Goal: Task Accomplishment & Management: Use online tool/utility

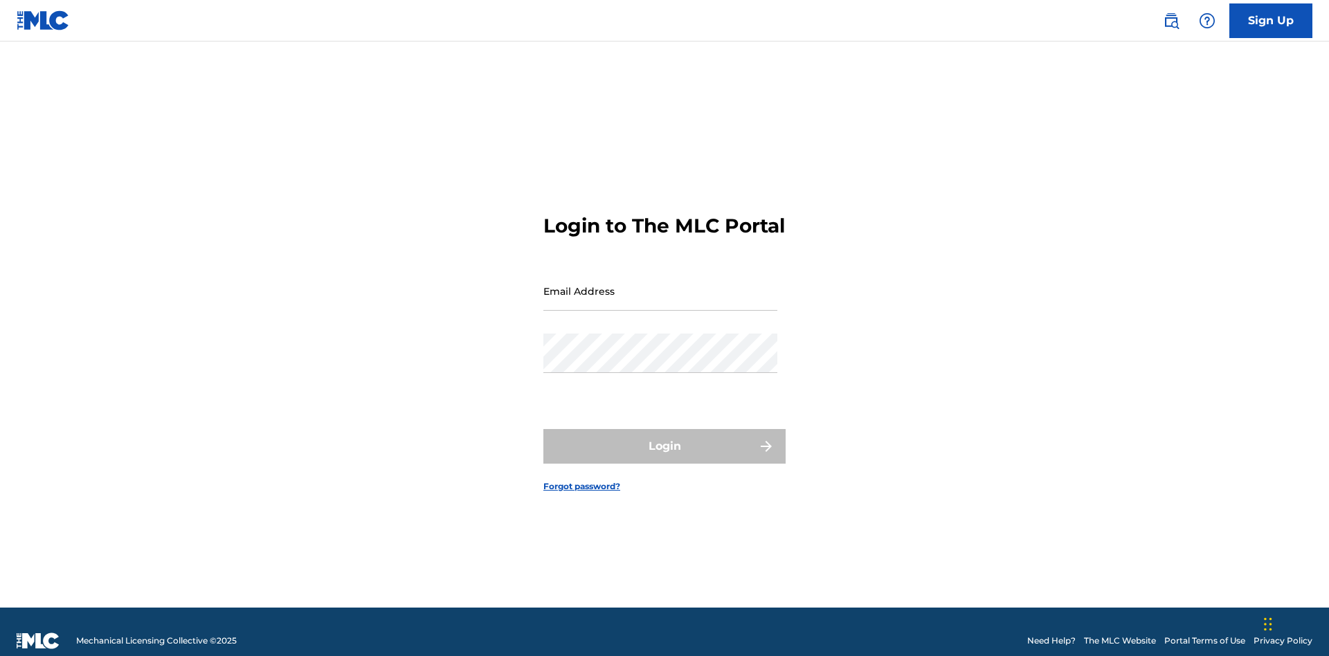
scroll to position [18, 0]
click at [660, 285] on input "Email Address" at bounding box center [660, 290] width 234 height 39
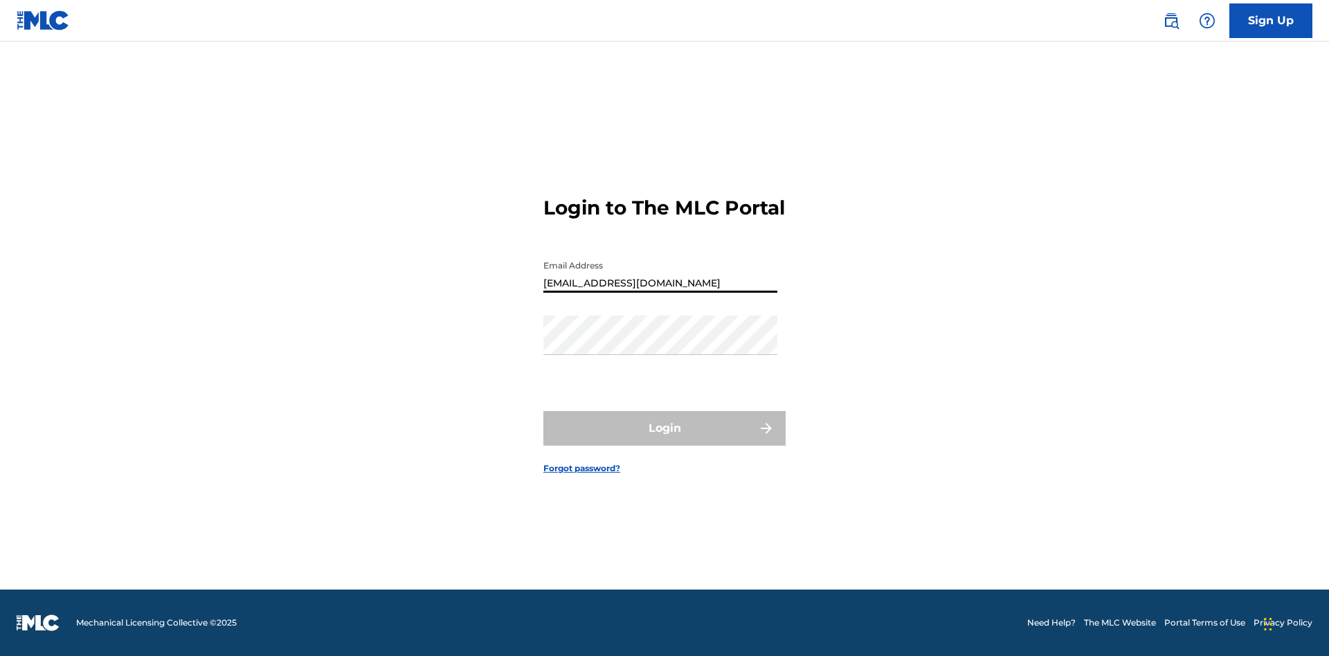
type input "Duke.McTesterson@gmail.com"
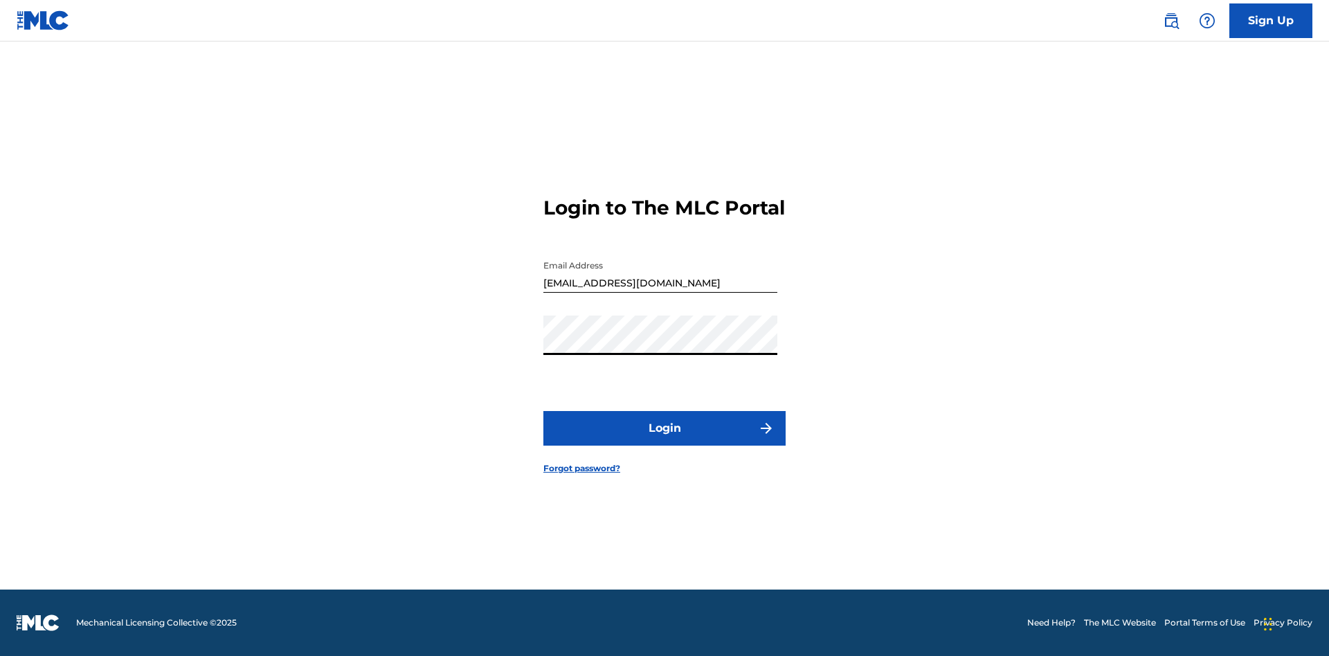
click at [665, 440] on button "Login" at bounding box center [664, 428] width 242 height 35
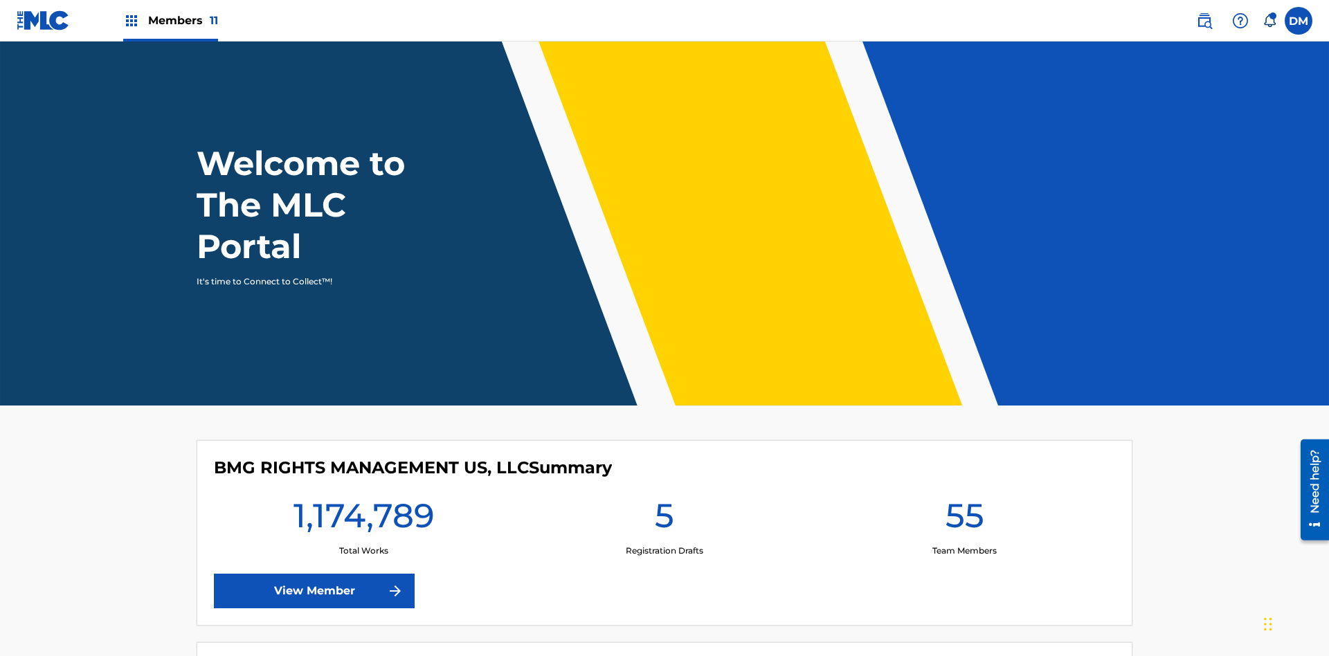
scroll to position [60, 0]
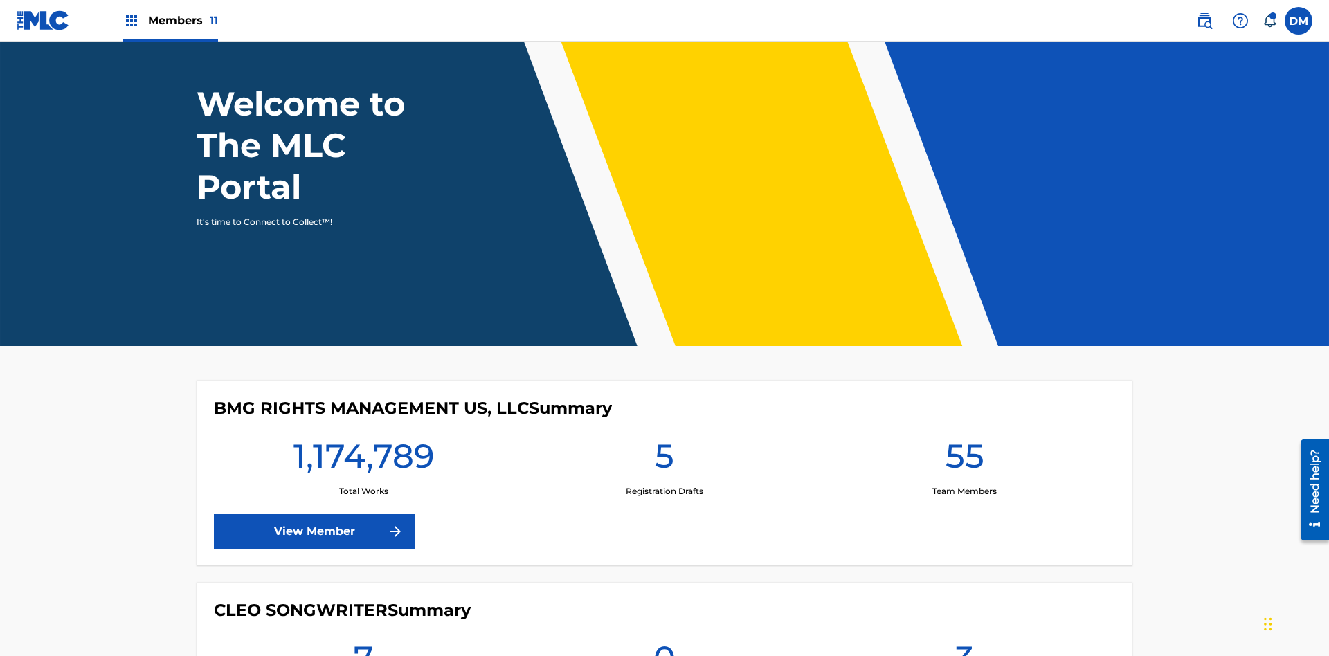
click at [170, 20] on span "Members 11" at bounding box center [183, 20] width 70 height 16
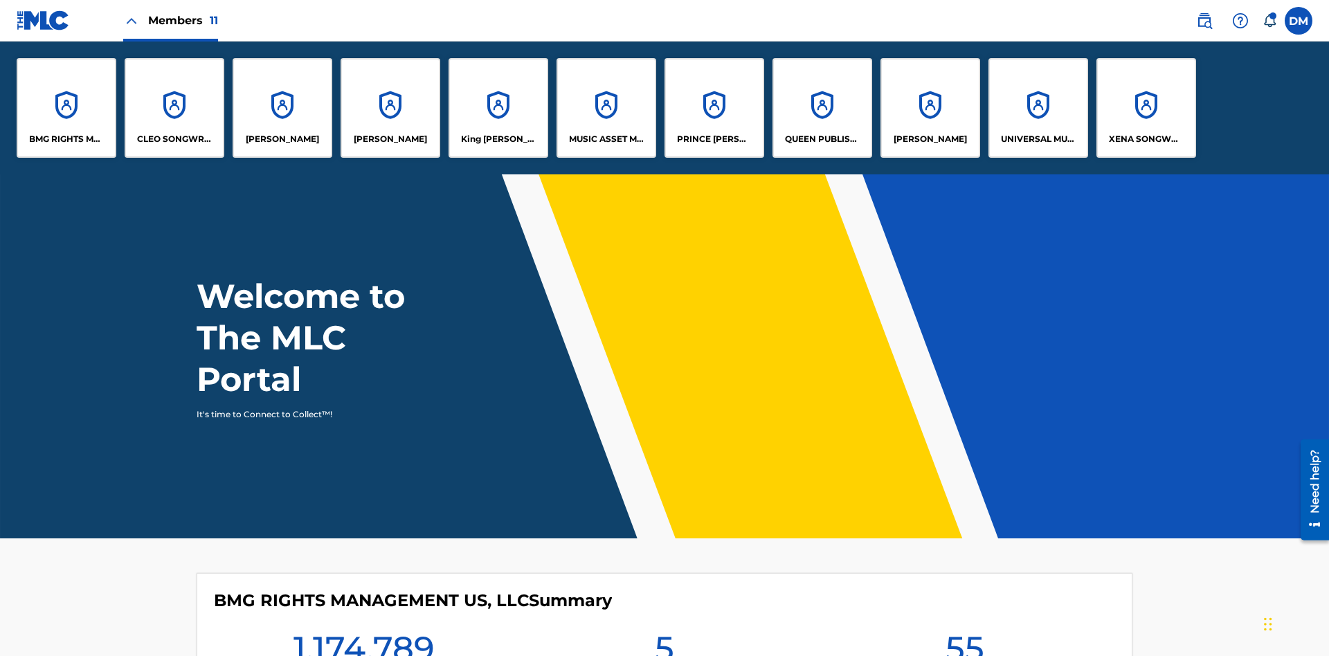
click at [498, 139] on p "King McTesterson" at bounding box center [498, 139] width 75 height 12
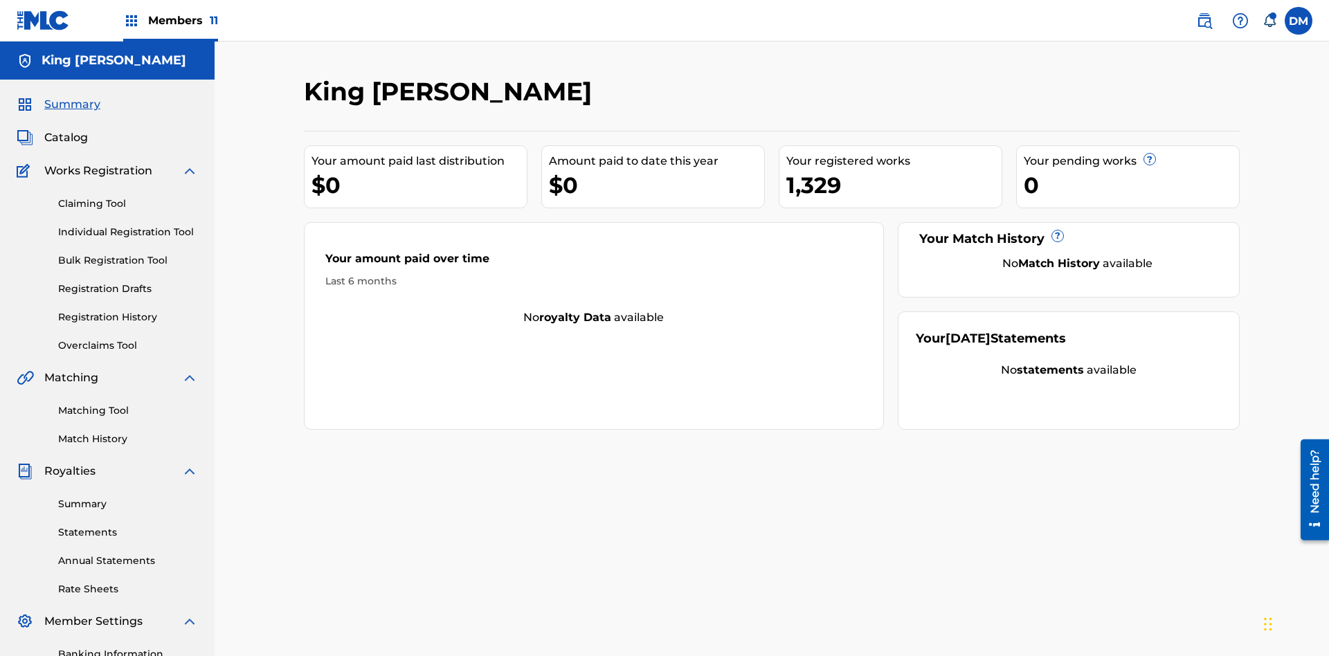
click at [128, 197] on link "Claiming Tool" at bounding box center [128, 204] width 140 height 15
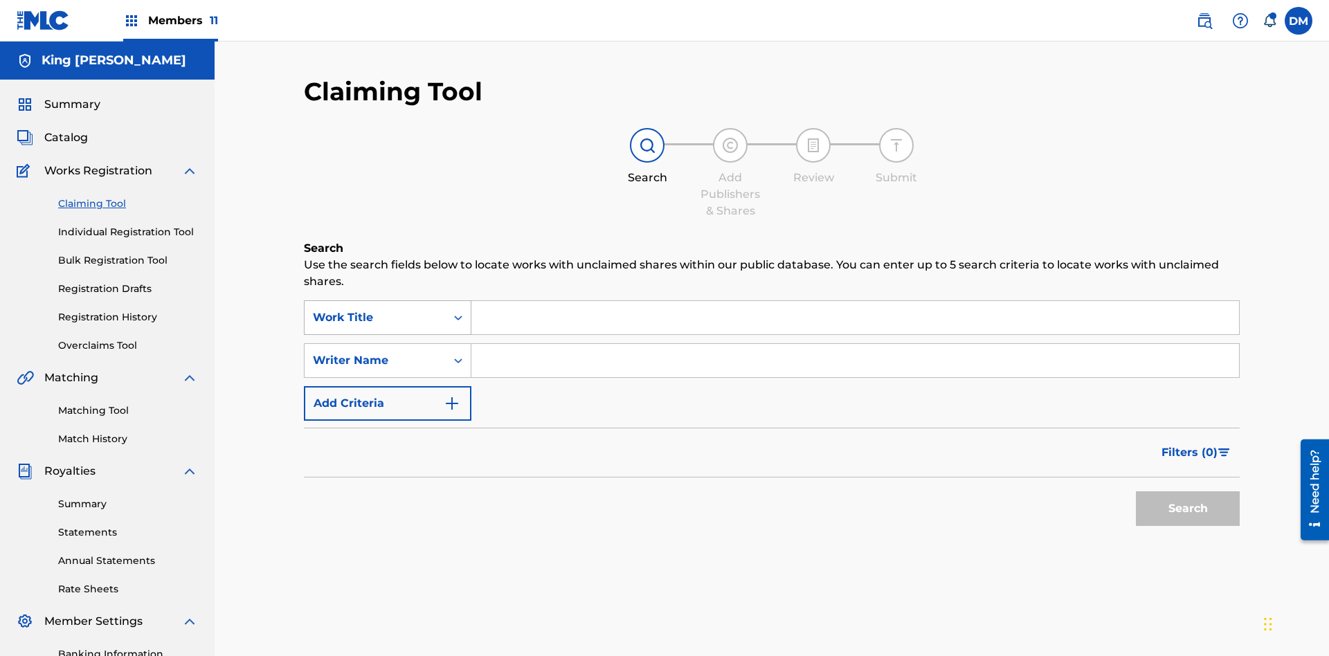
click at [375, 309] on div "Work Title" at bounding box center [375, 317] width 125 height 17
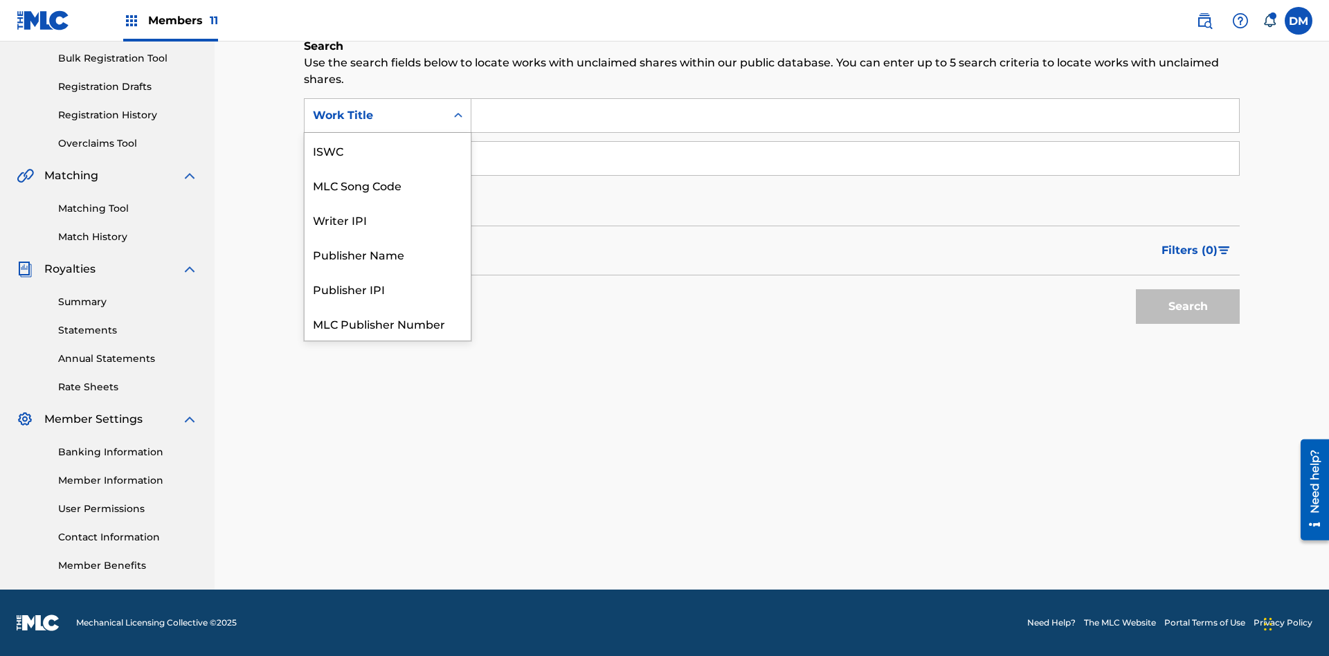
scroll to position [35, 0]
click at [388, 133] on div "ISWC" at bounding box center [388, 115] width 166 height 35
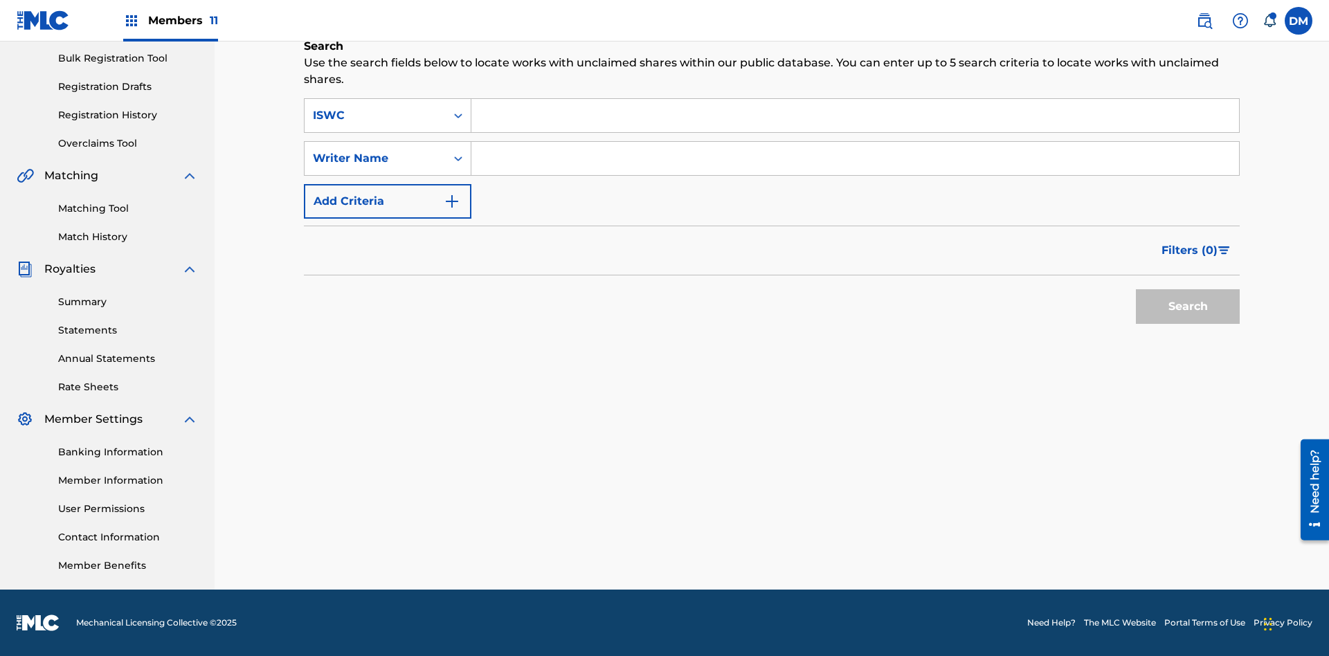
scroll to position [0, 0]
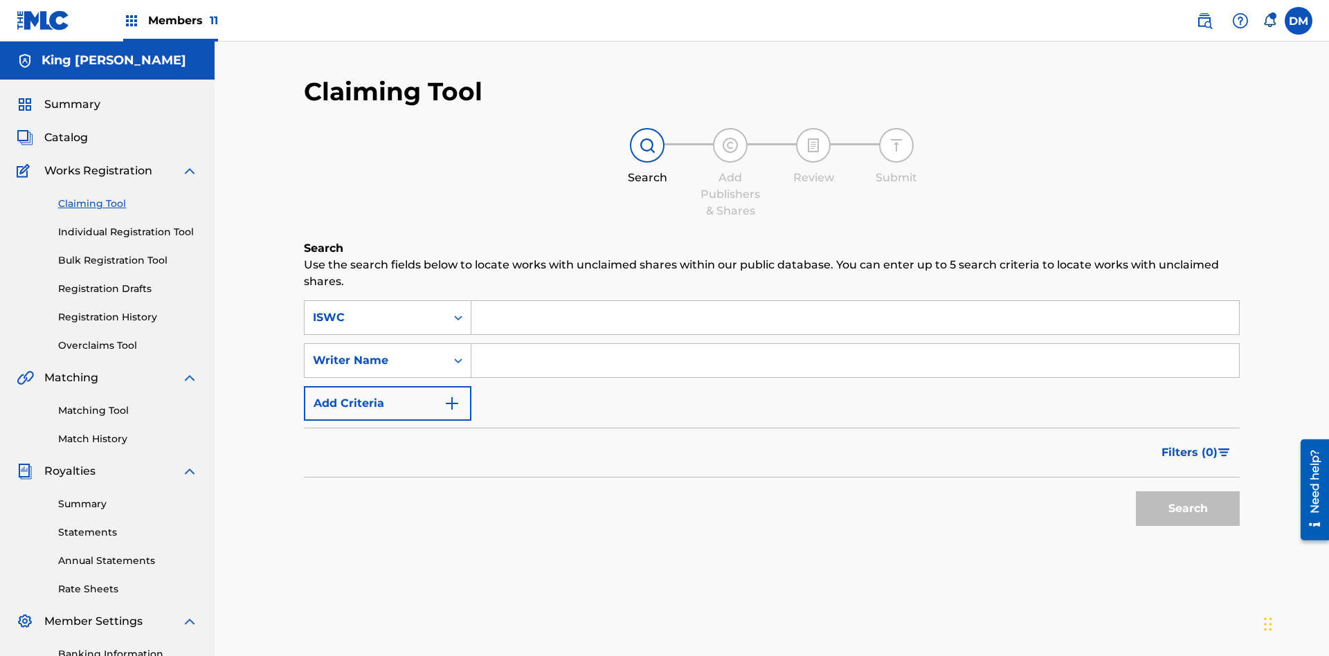
click at [855, 301] on input "Search Form" at bounding box center [855, 317] width 768 height 33
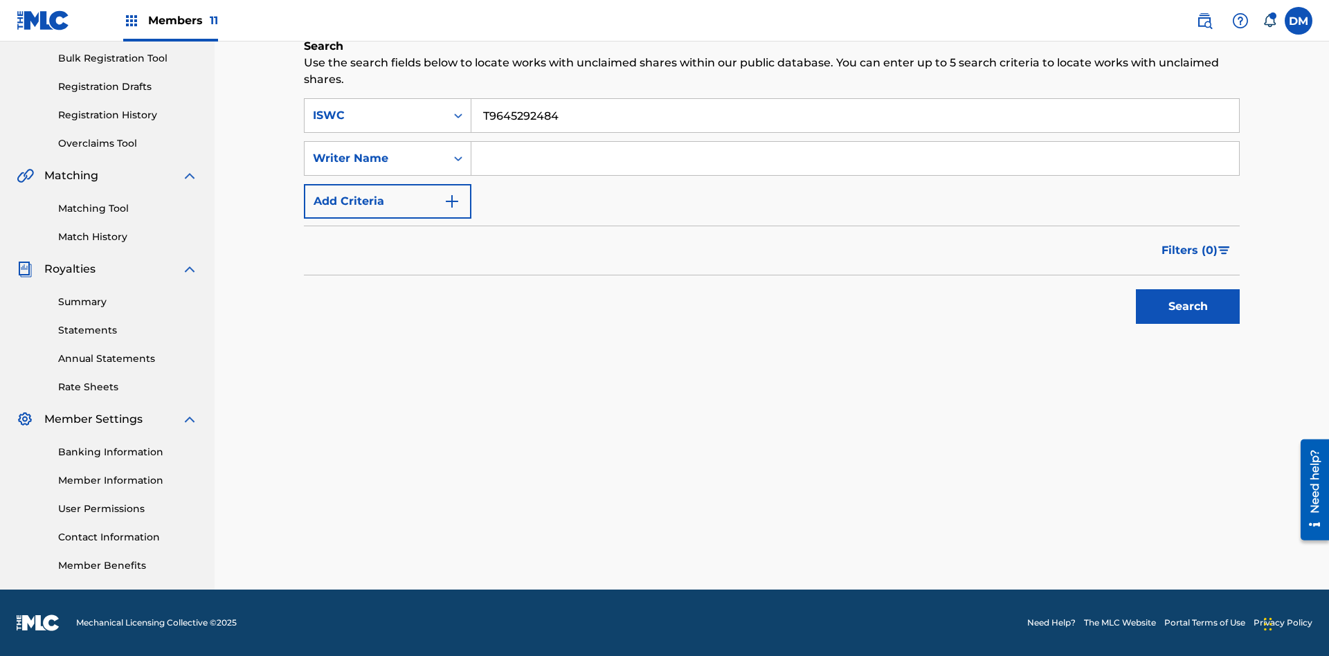
type input "T9645292484"
click at [1188, 307] on button "Search" at bounding box center [1188, 306] width 104 height 35
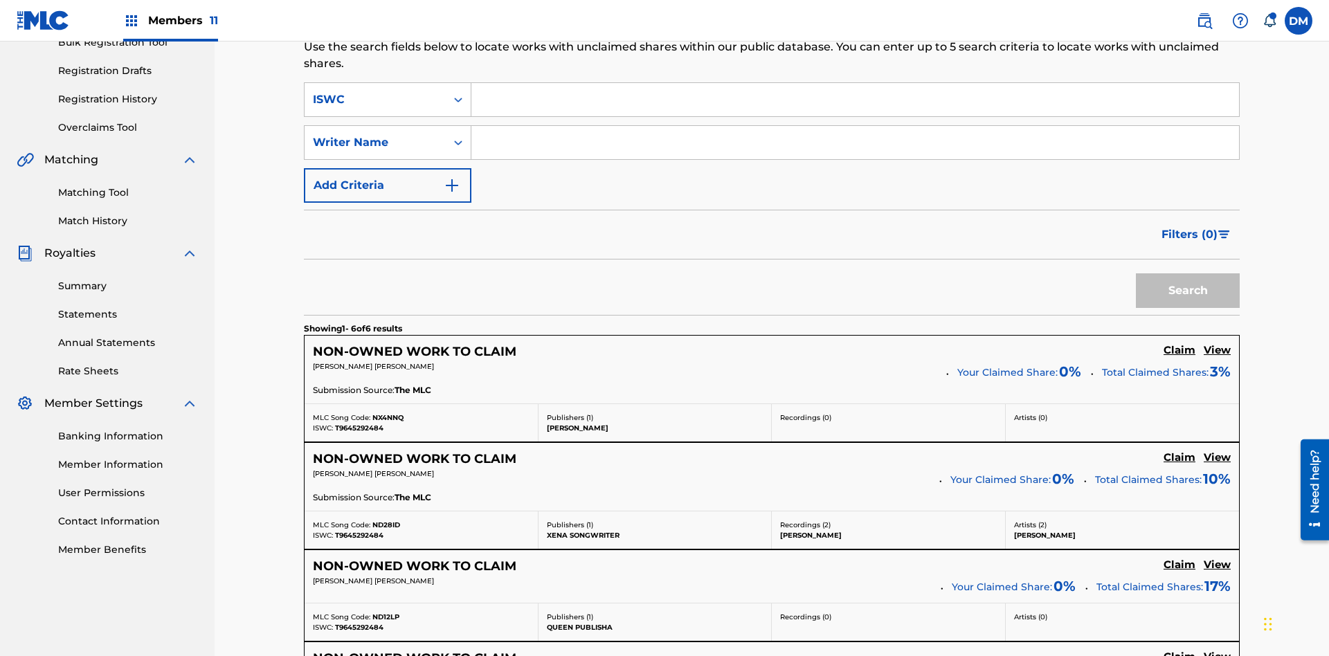
scroll to position [261, 0]
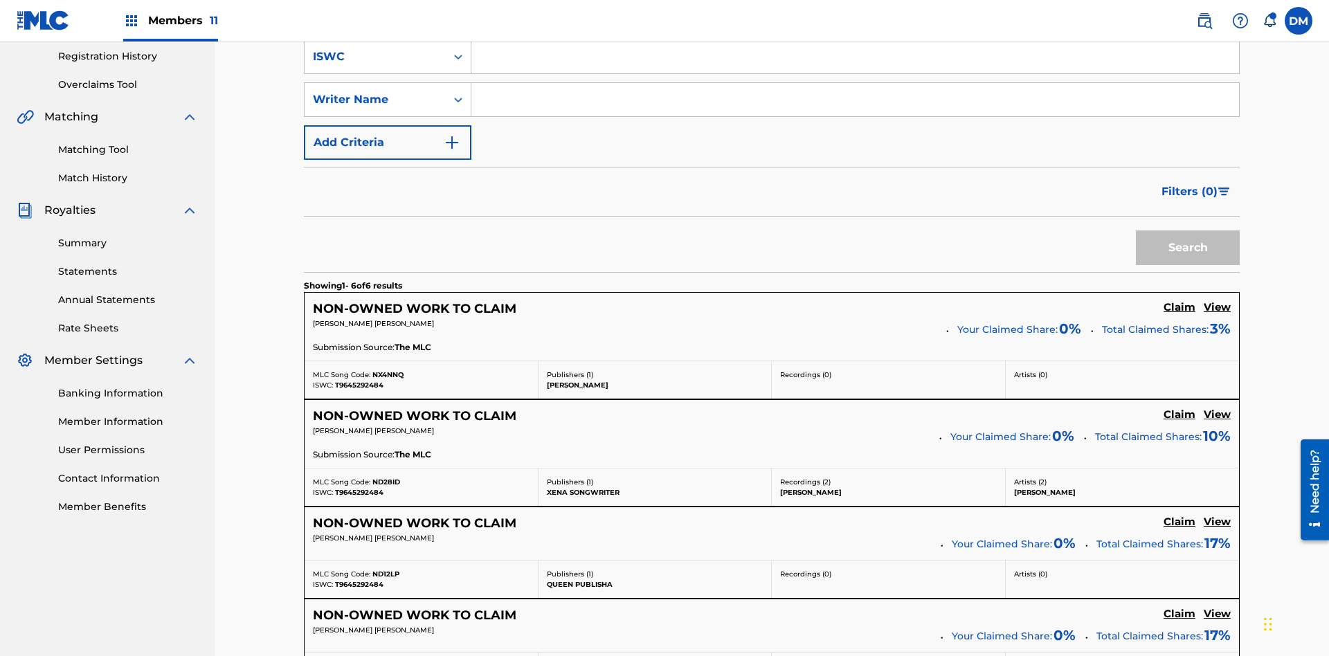
click at [855, 100] on input "Search Form" at bounding box center [855, 99] width 768 height 33
type input "TOM ZACHARY SEBASTIAN POHJOLA"
click at [1188, 231] on button "Search" at bounding box center [1188, 248] width 104 height 35
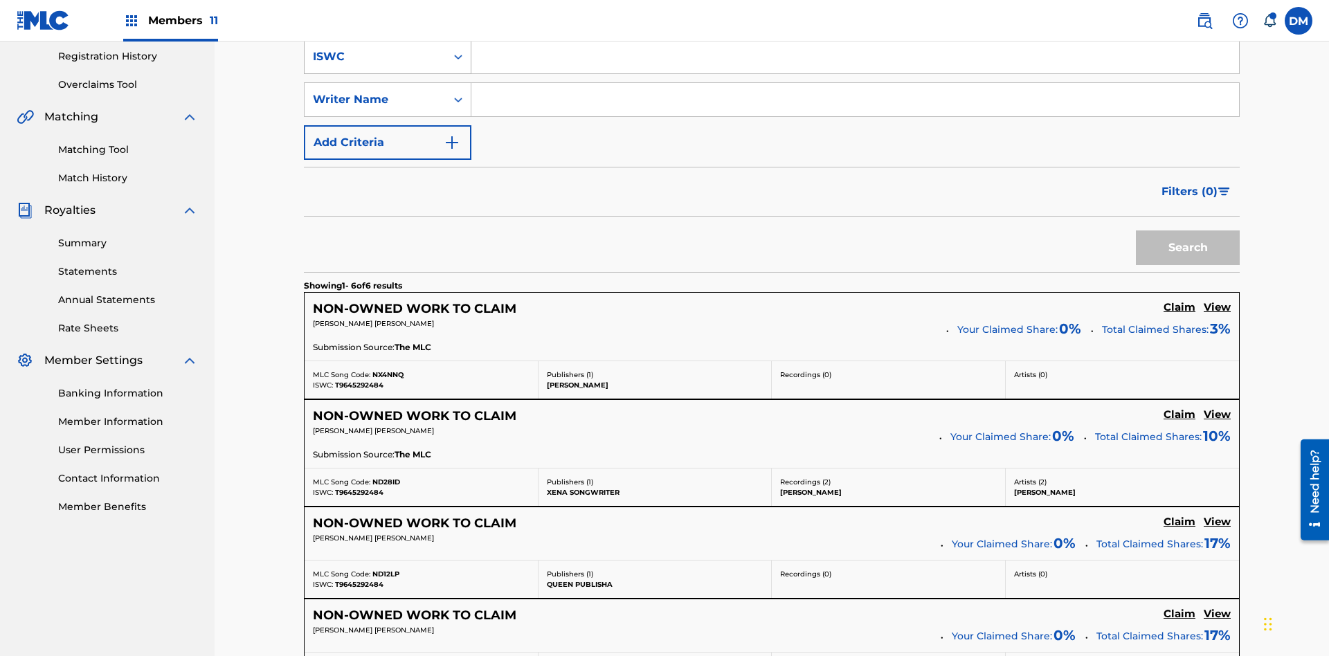
click at [375, 65] on div "ISWC" at bounding box center [375, 56] width 125 height 17
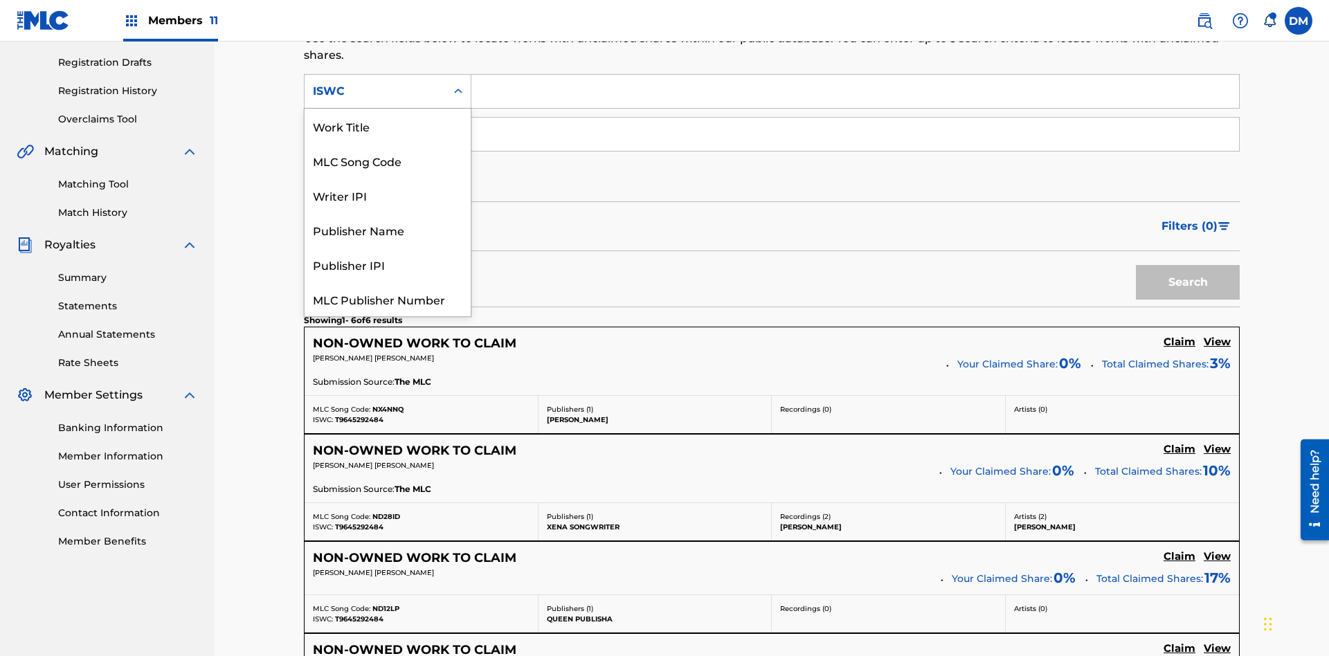
scroll to position [35, 0]
click at [388, 109] on div "Work Title" at bounding box center [388, 91] width 166 height 35
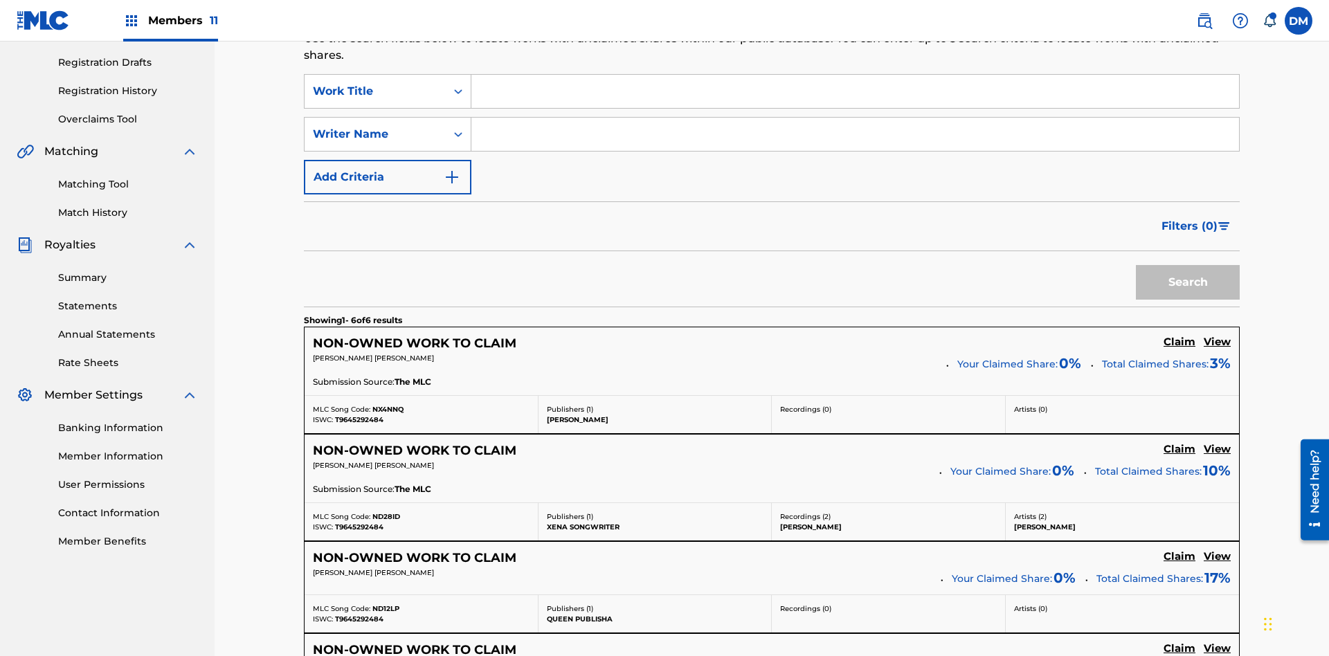
scroll to position [0, 0]
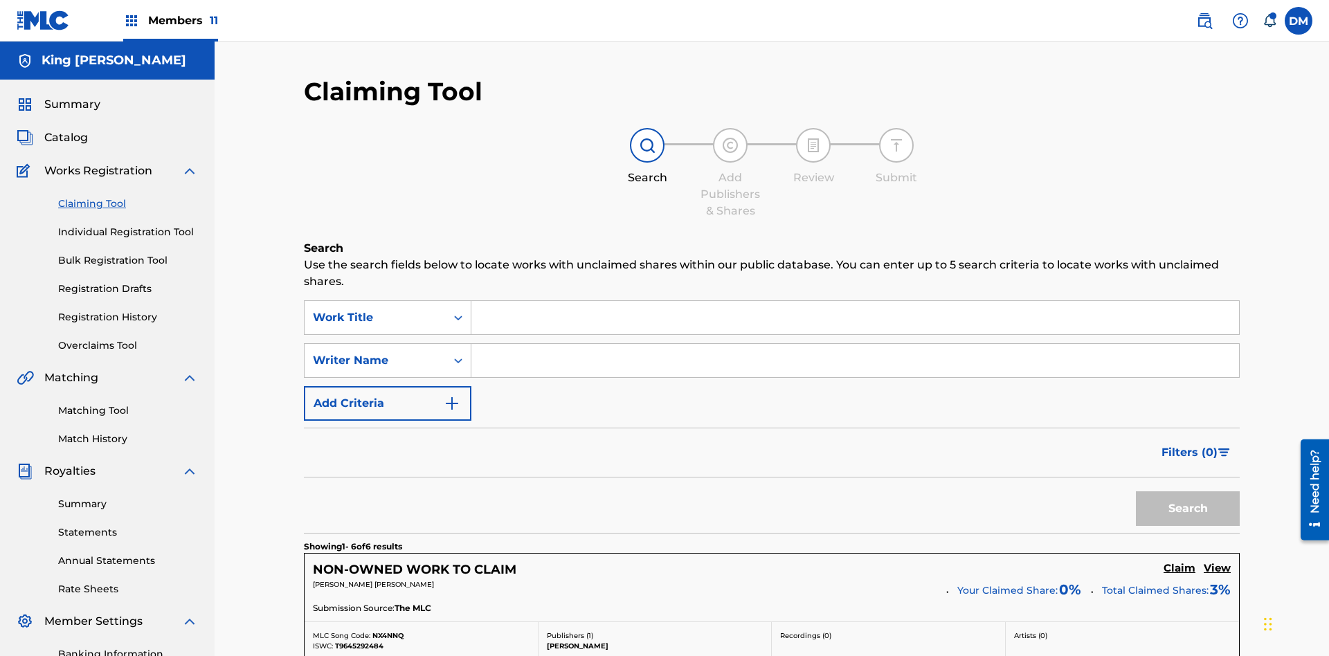
click at [855, 301] on input "Search Form" at bounding box center [855, 317] width 768 height 33
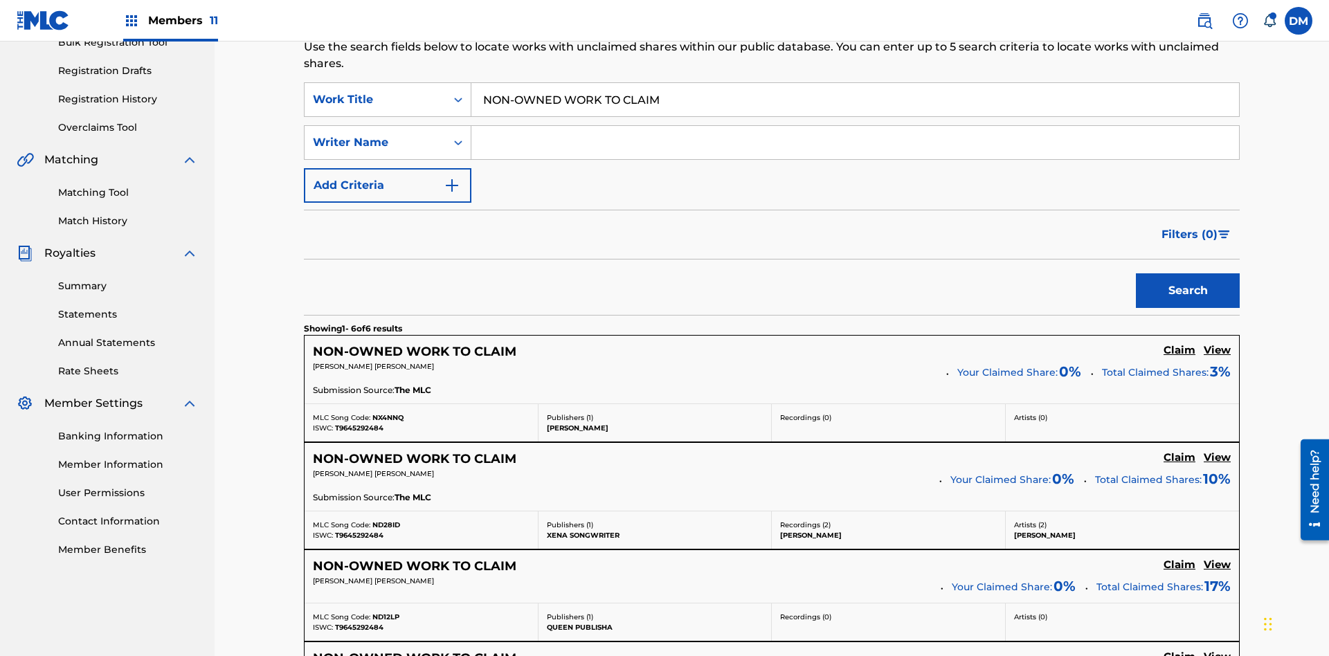
type input "NON-OWNED WORK TO CLAIM"
click at [1188, 273] on button "Search" at bounding box center [1188, 290] width 104 height 35
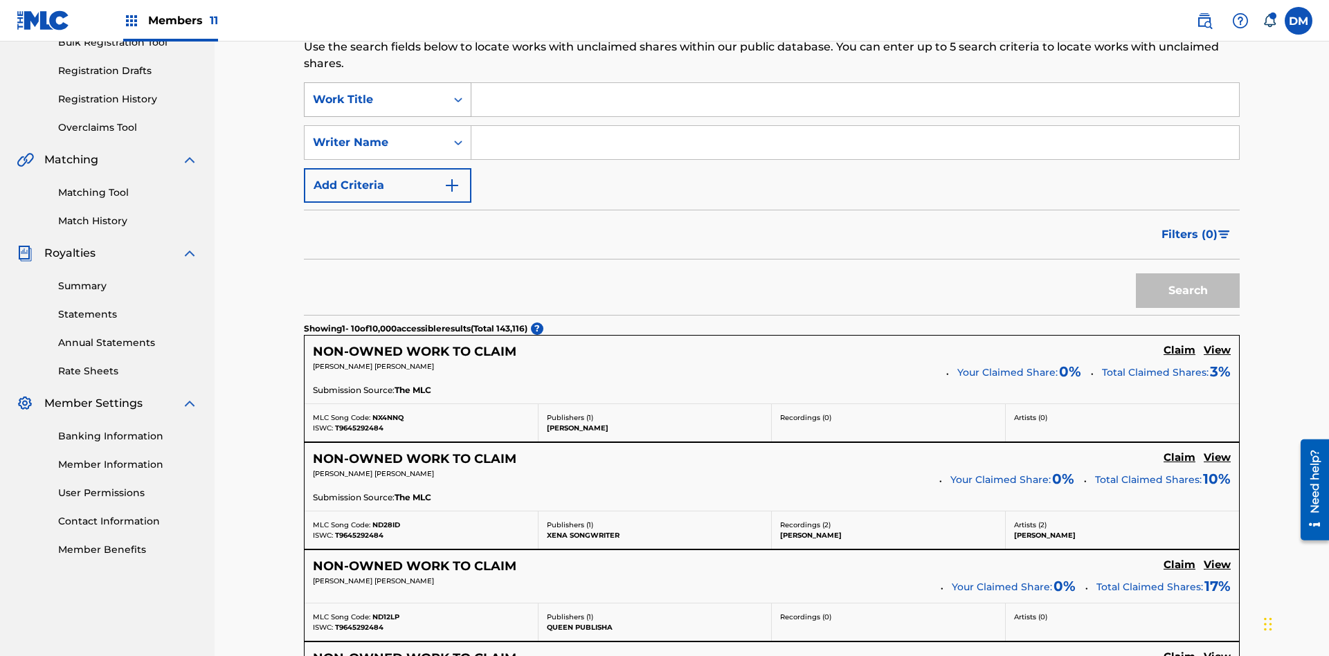
click at [375, 91] on div "Work Title" at bounding box center [375, 99] width 125 height 17
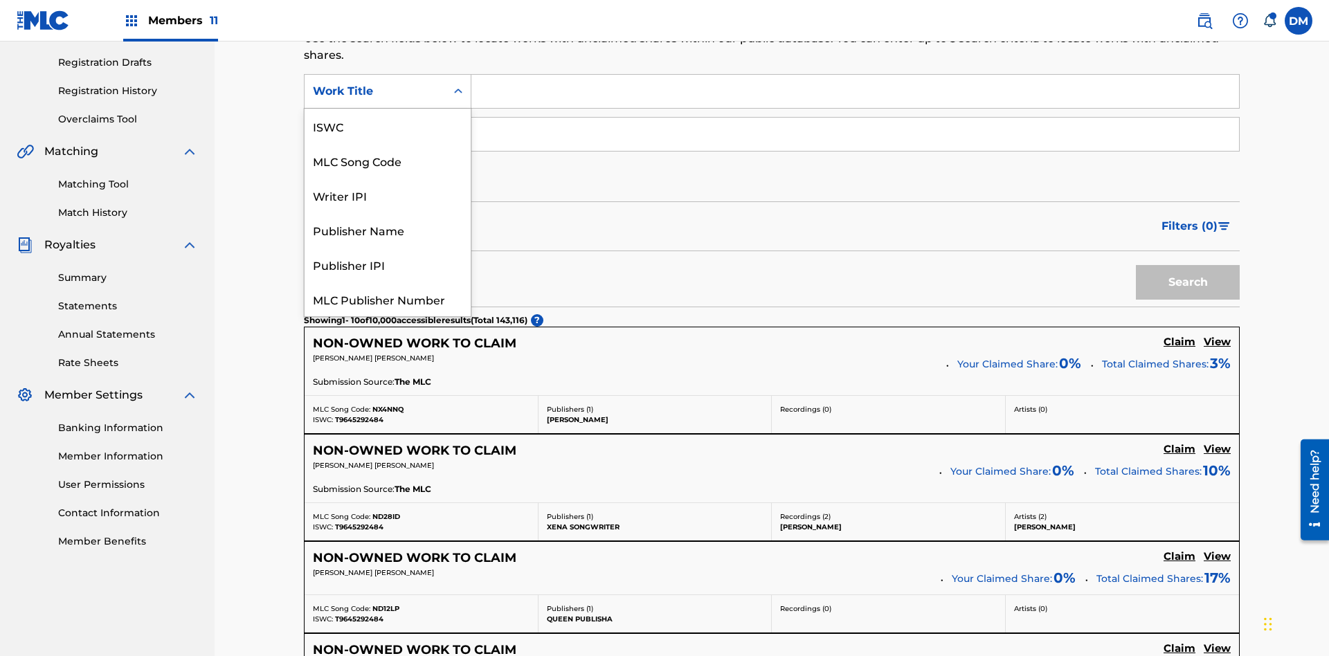
scroll to position [35, 0]
click at [388, 126] on div "MLC Song Code" at bounding box center [388, 126] width 166 height 35
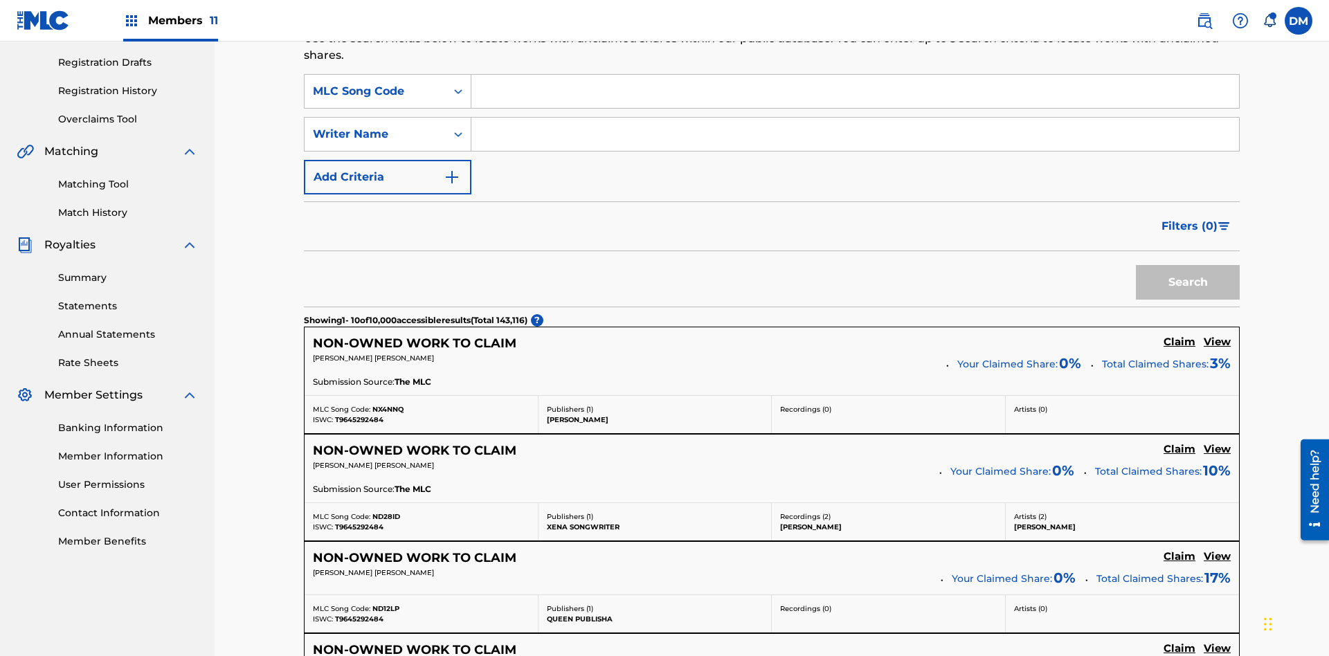
click at [855, 100] on input "Search Form" at bounding box center [855, 91] width 768 height 33
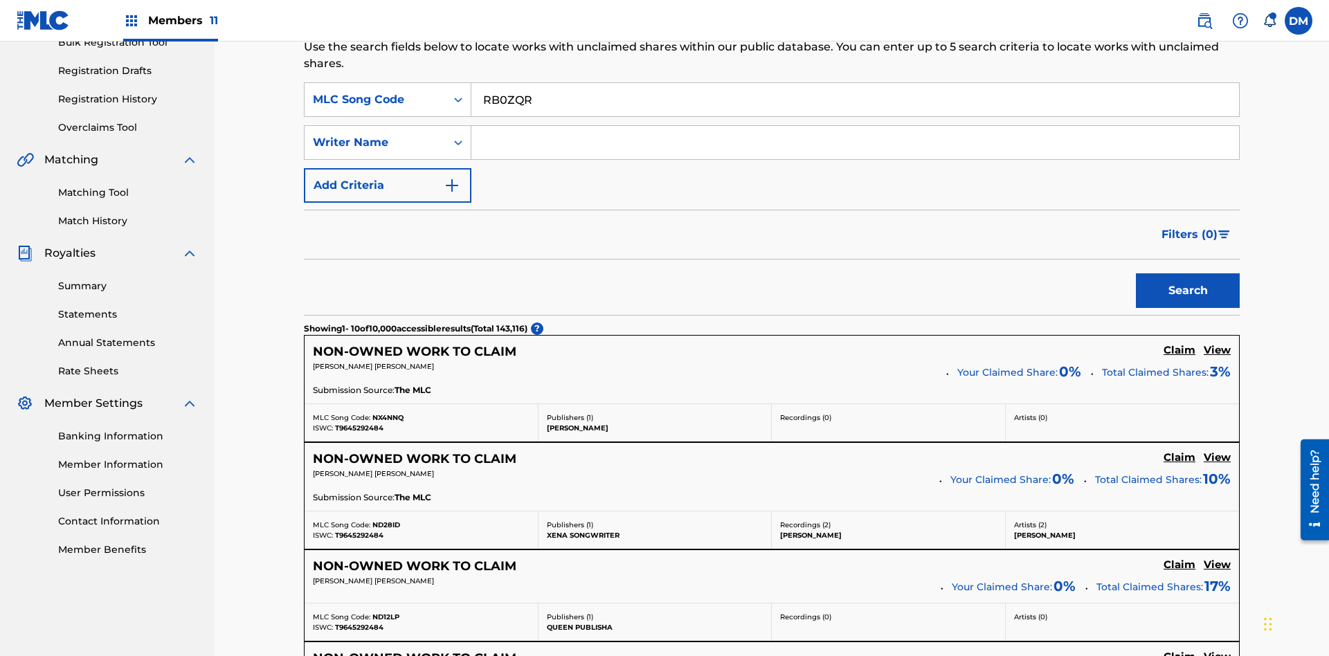
type input "RB0ZQR"
click at [1188, 273] on button "Search" at bounding box center [1188, 290] width 104 height 35
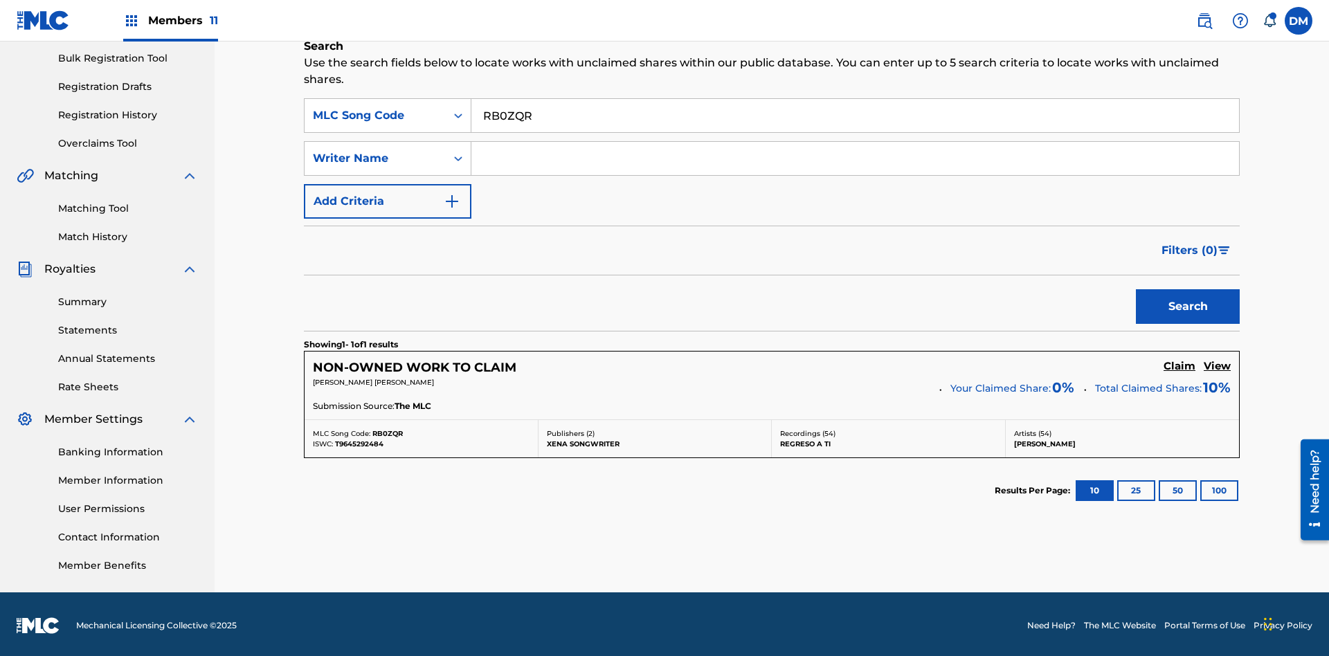
scroll to position [205, 0]
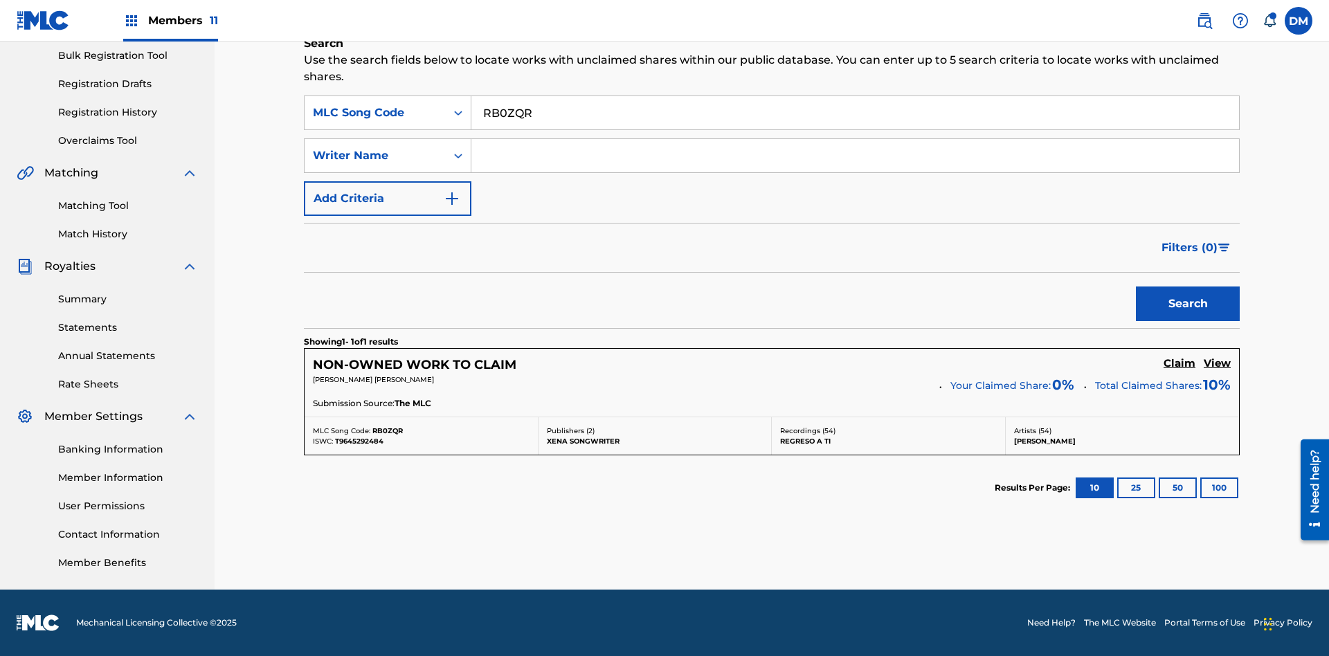
click at [855, 113] on input "RB0ZQR" at bounding box center [855, 112] width 768 height 33
click at [375, 113] on div "MLC Song Code" at bounding box center [375, 113] width 125 height 17
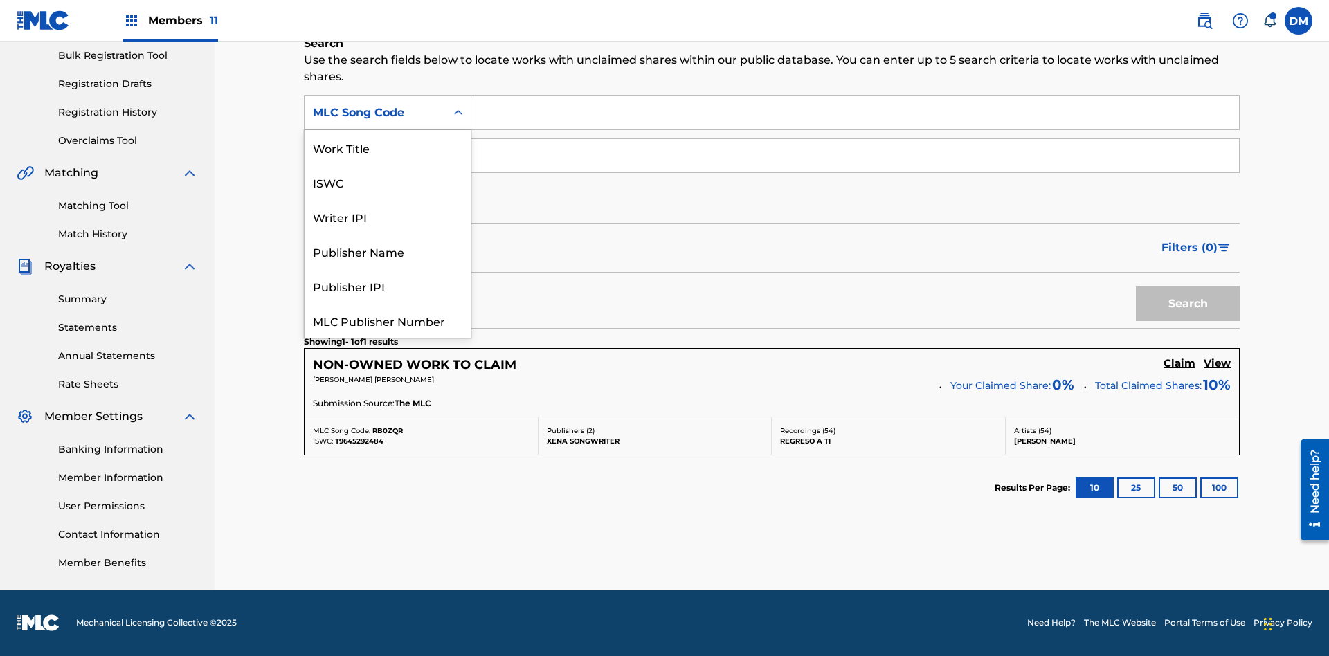
scroll to position [35, 0]
click at [388, 182] on div "Writer IPI" at bounding box center [388, 182] width 166 height 35
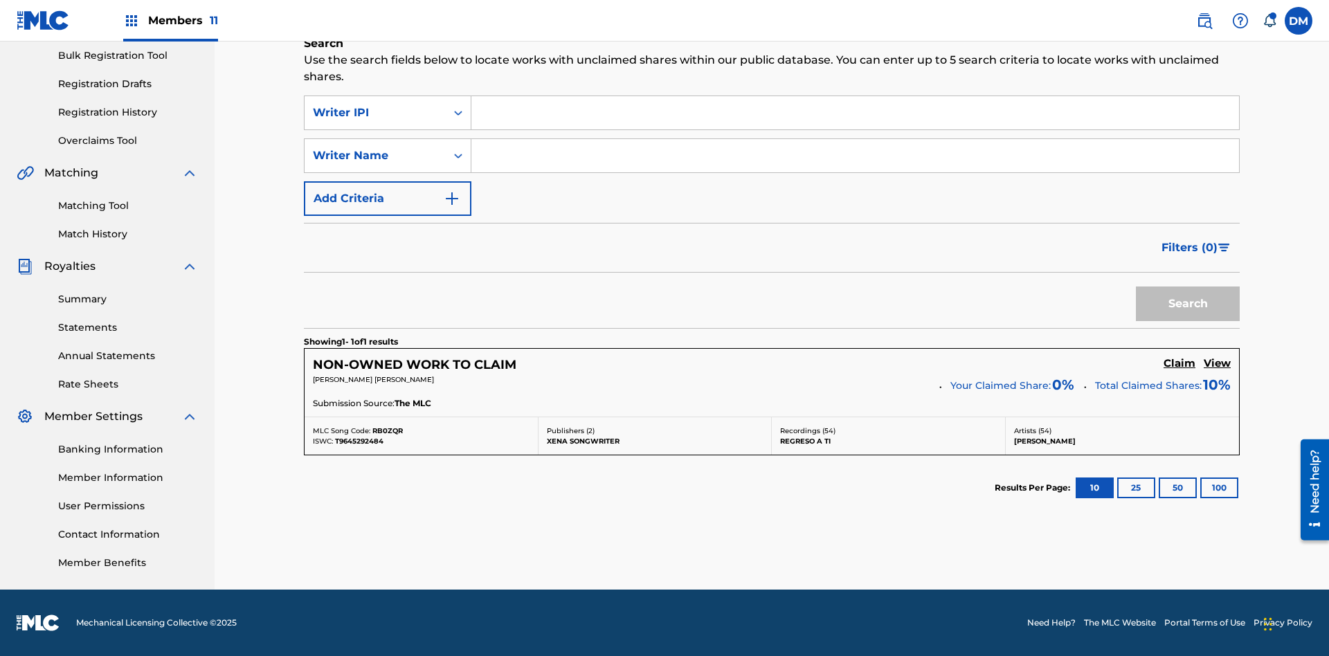
click at [855, 113] on input "Search Form" at bounding box center [855, 112] width 768 height 33
type input "00369275519"
click at [1188, 304] on button "Search" at bounding box center [1188, 304] width 104 height 35
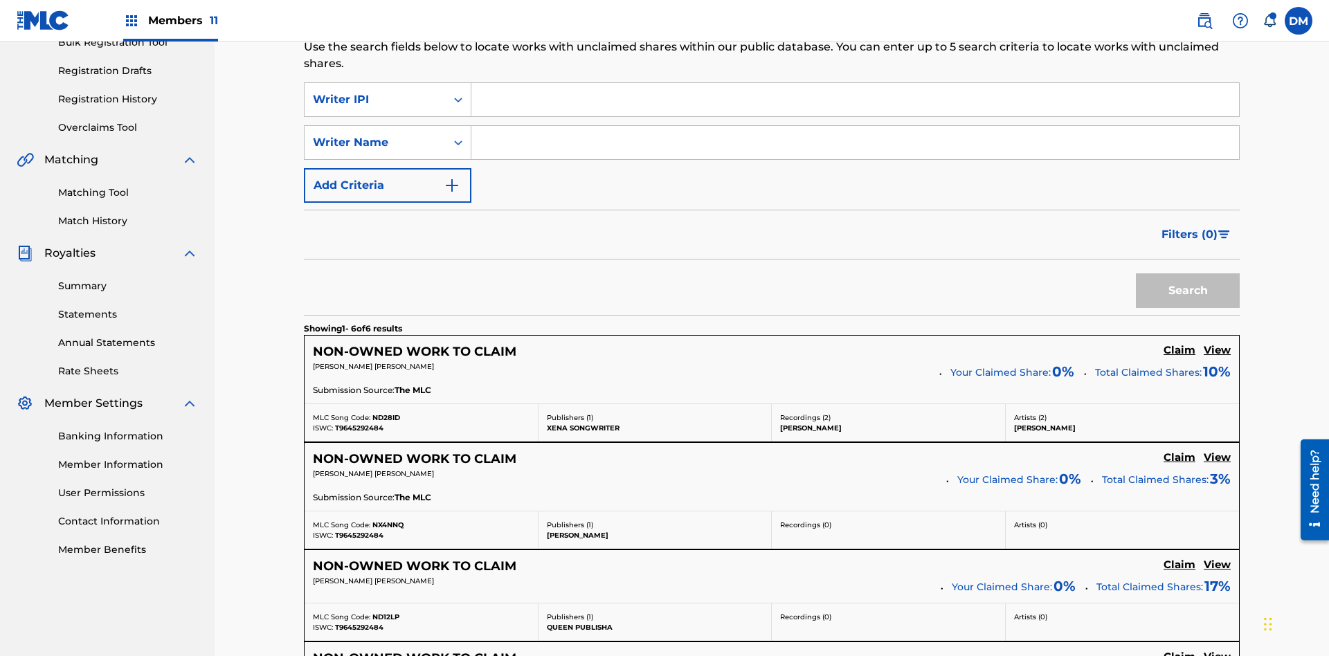
scroll to position [226, 0]
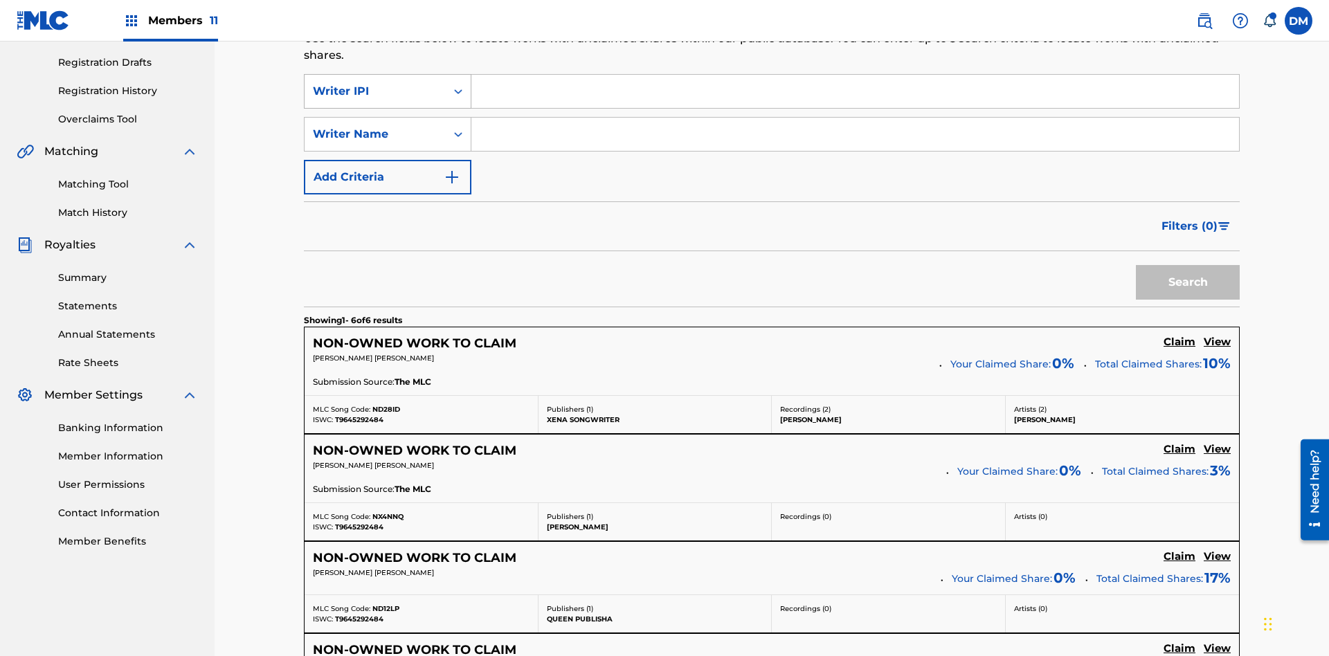
click at [375, 91] on div "Writer IPI" at bounding box center [375, 91] width 125 height 17
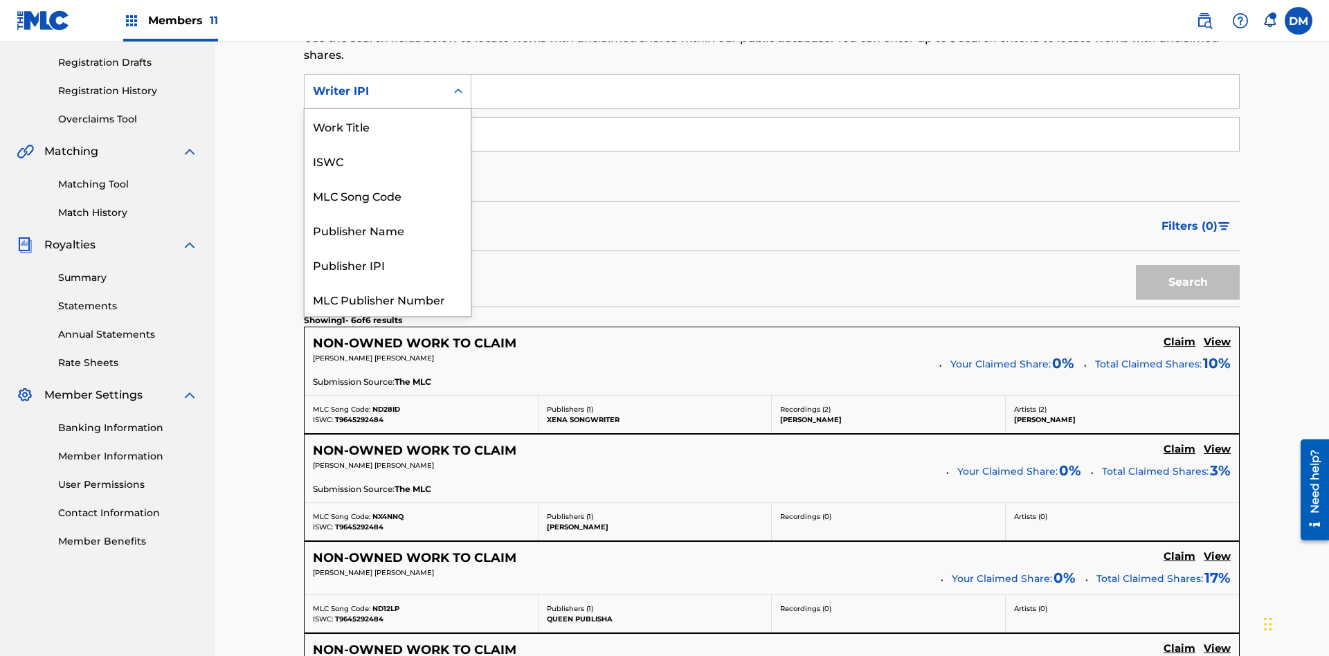
scroll to position [35, 0]
click at [388, 195] on div "Publisher Name" at bounding box center [388, 195] width 166 height 35
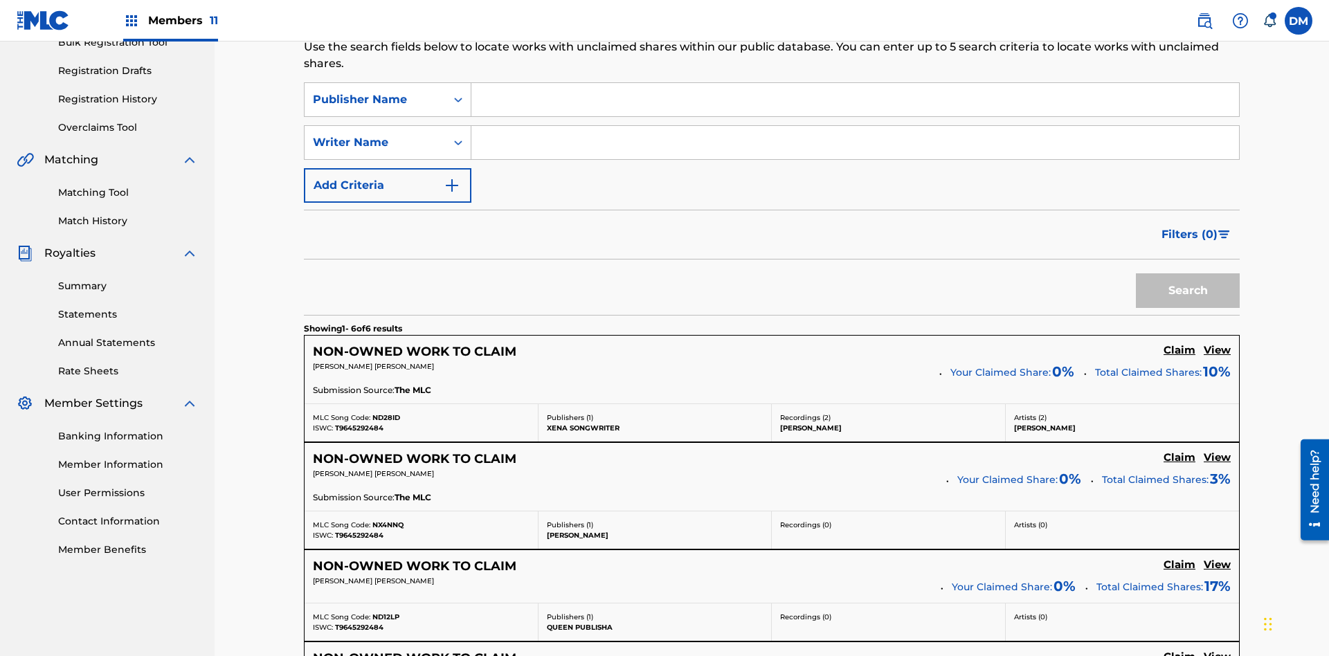
click at [855, 100] on input "Search Form" at bounding box center [855, 99] width 768 height 33
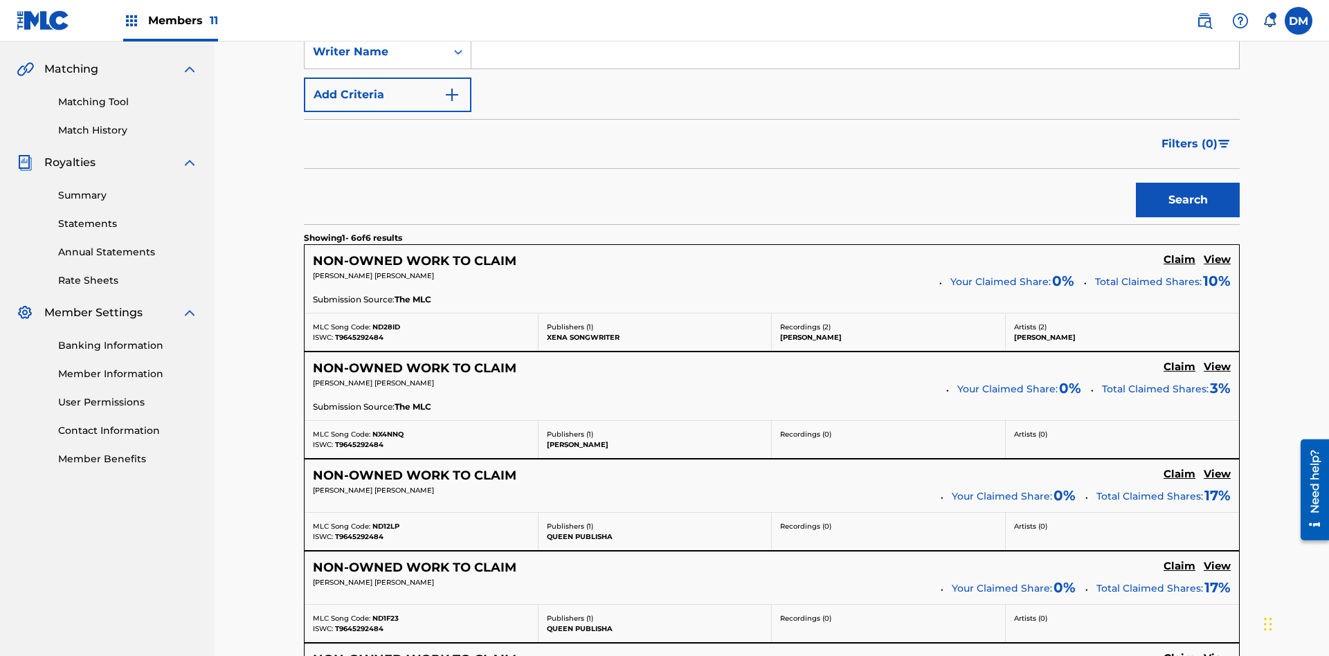
type input "Xena Songwriter"
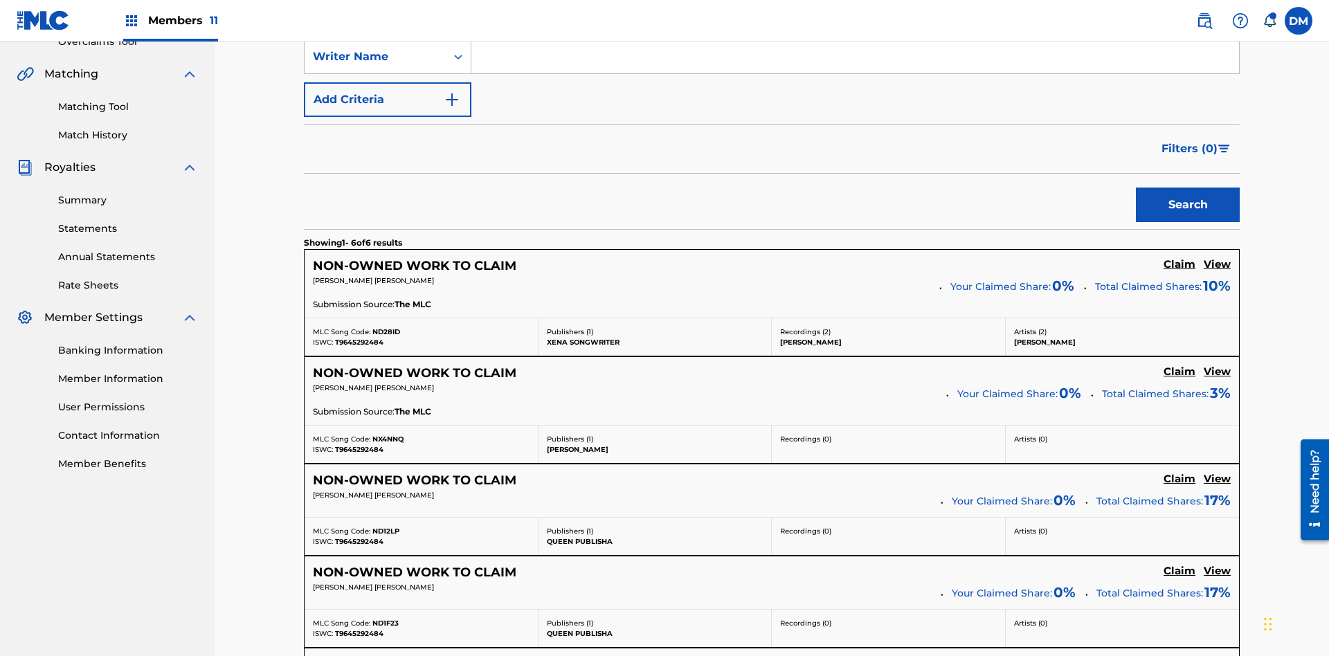
click at [1188, 188] on button "Search" at bounding box center [1188, 205] width 104 height 35
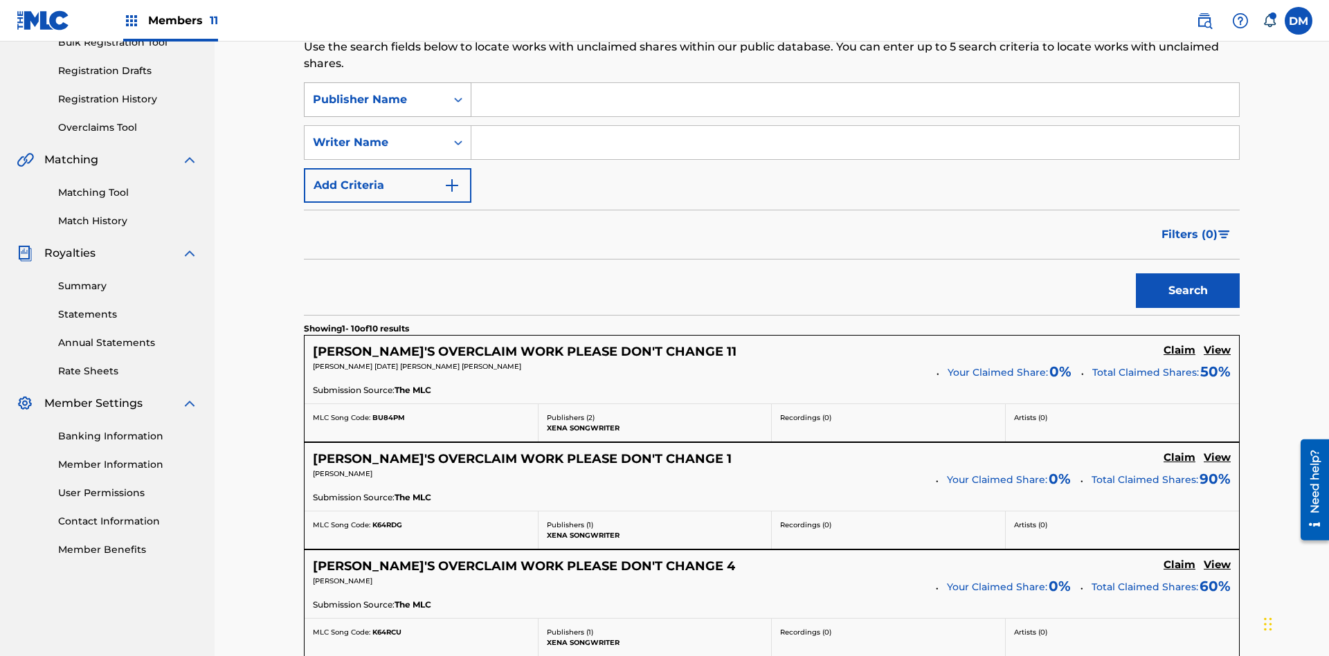
click at [375, 91] on div "Publisher Name" at bounding box center [375, 99] width 125 height 17
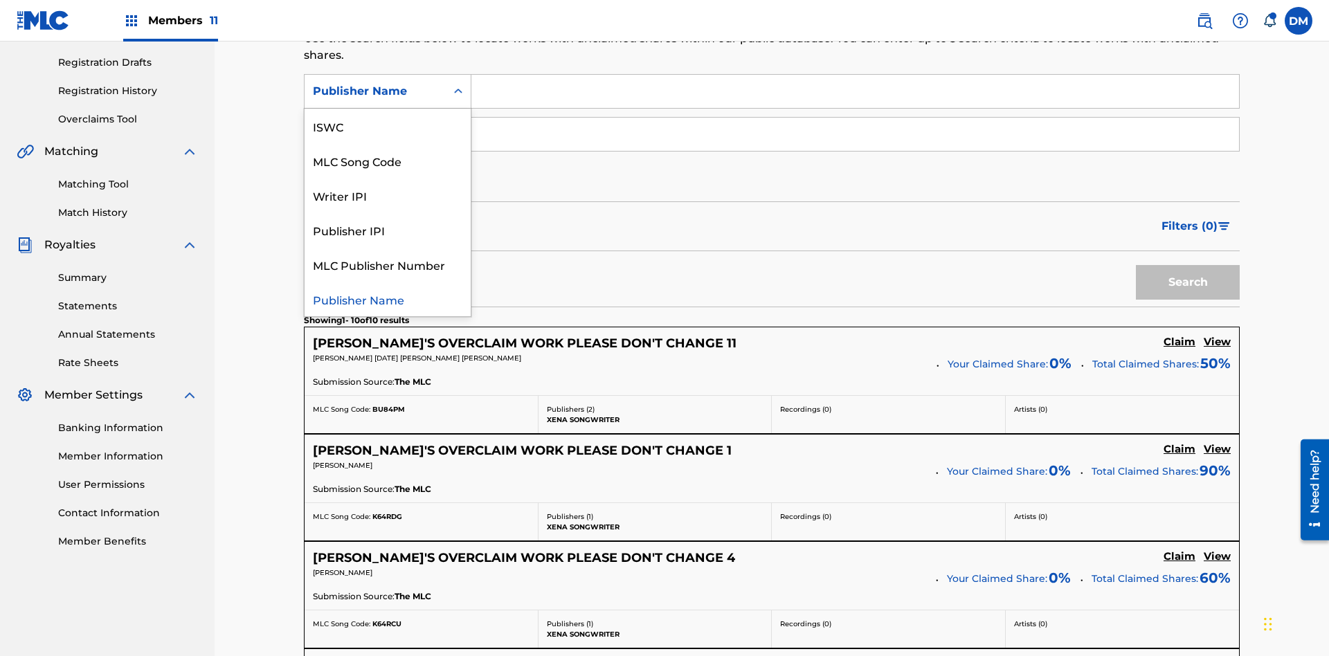
click at [388, 230] on div "Publisher IPI" at bounding box center [388, 230] width 166 height 35
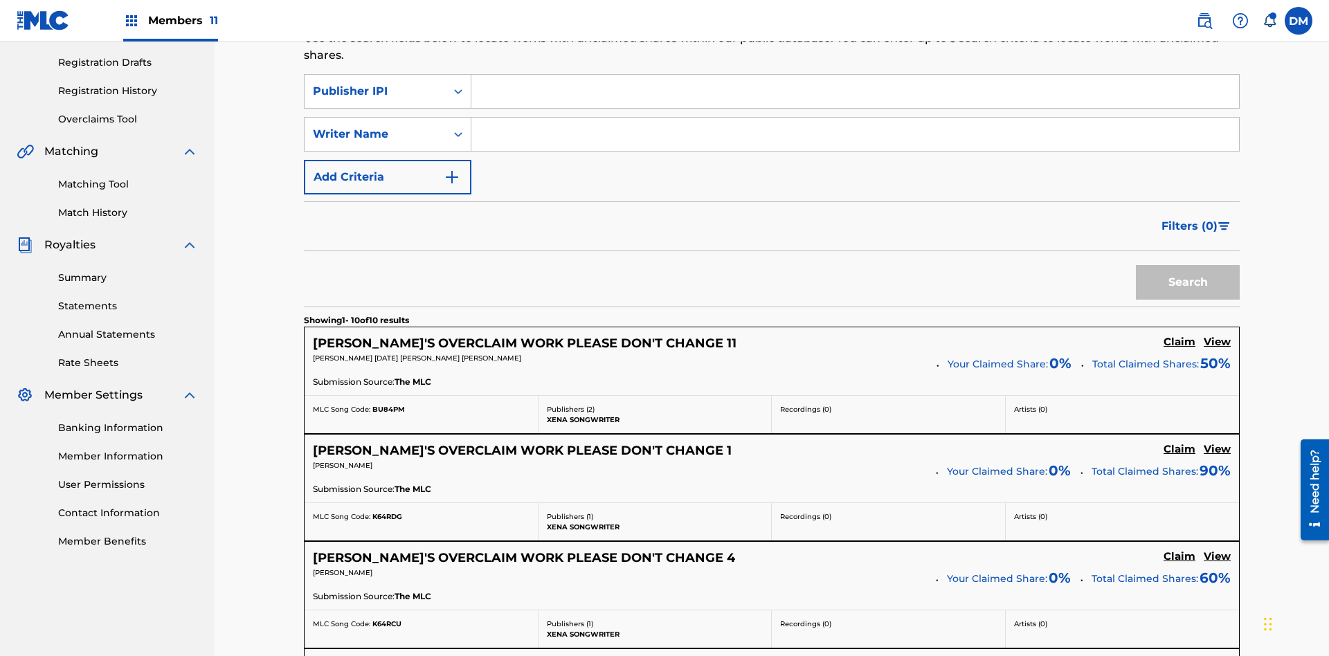
click at [855, 100] on input "Search Form" at bounding box center [855, 91] width 768 height 33
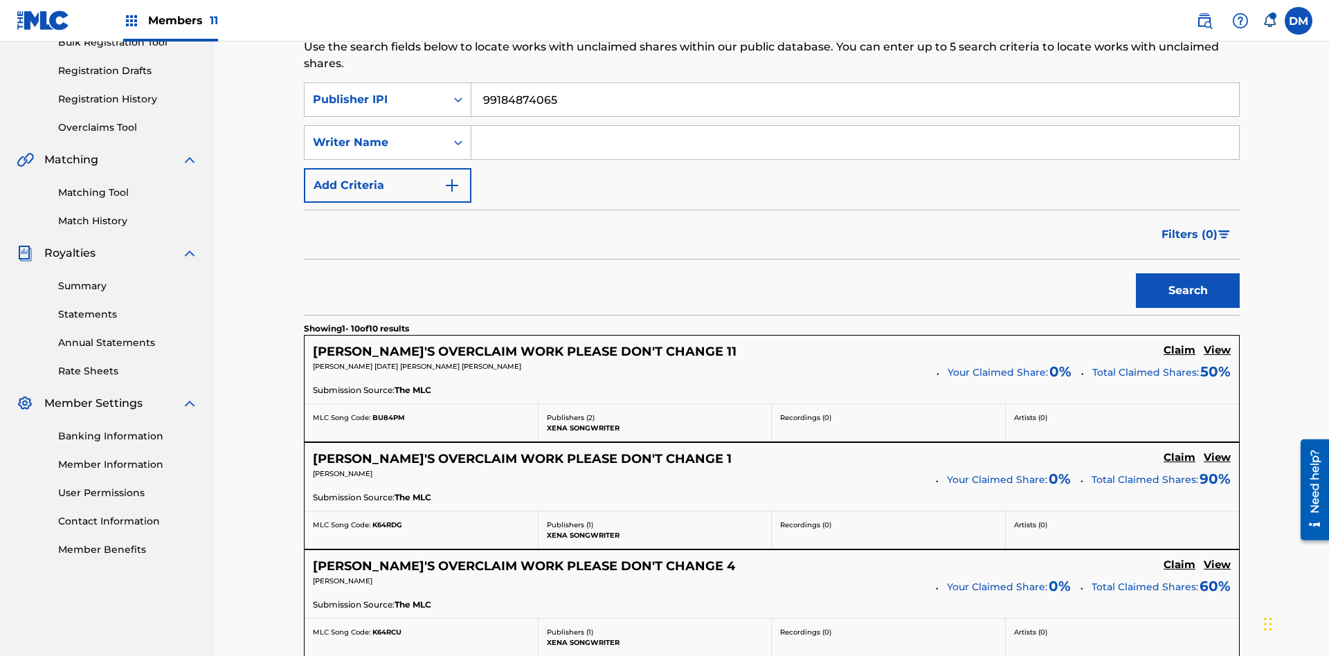
type input "99184874065"
click at [1188, 273] on button "Search" at bounding box center [1188, 290] width 104 height 35
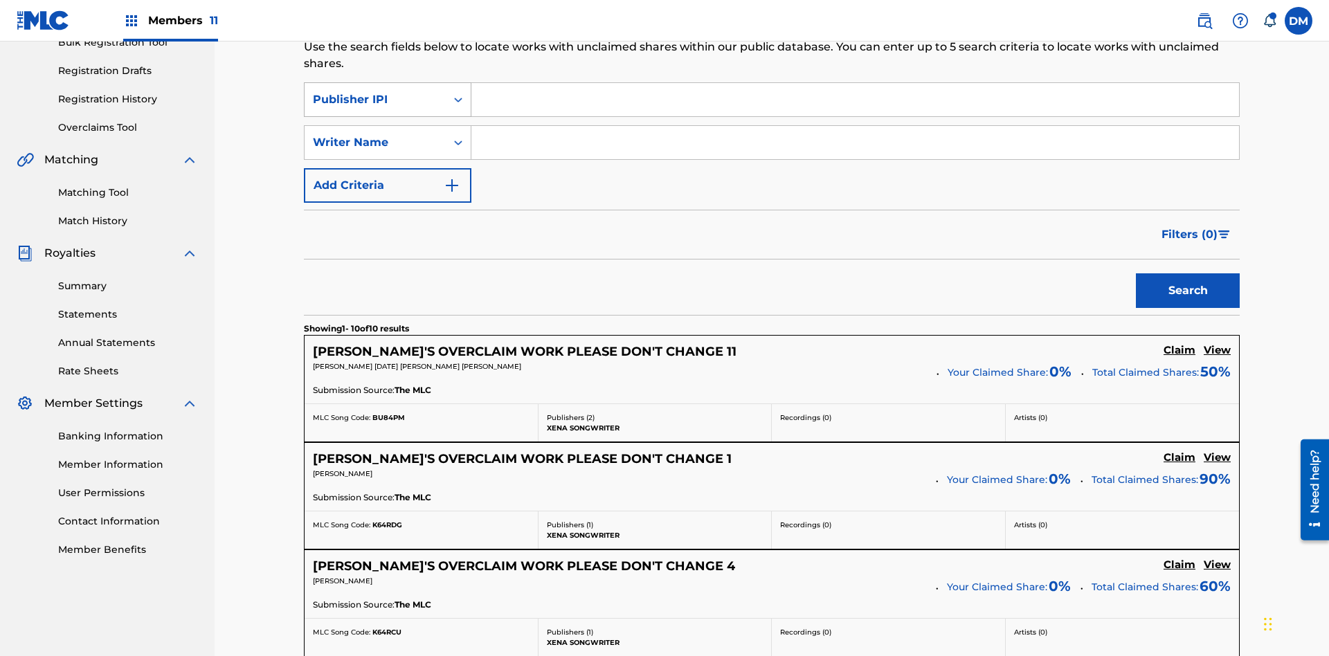
click at [375, 91] on div "Publisher IPI" at bounding box center [375, 99] width 125 height 17
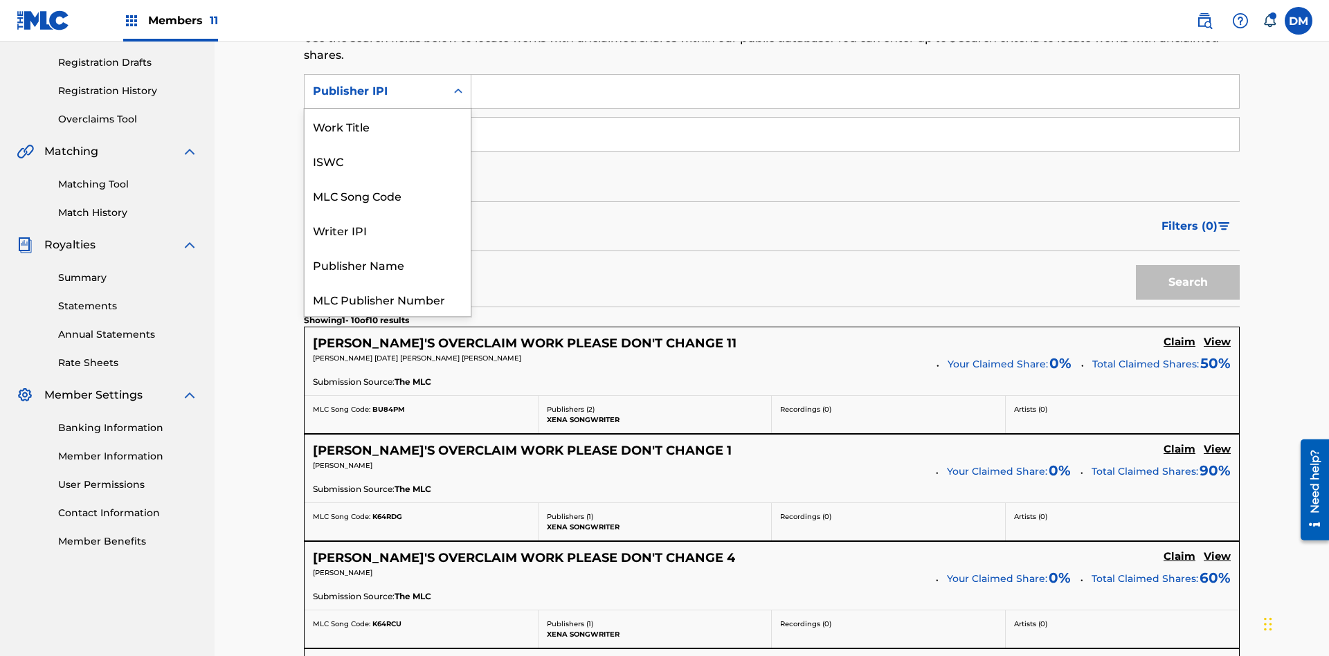
scroll to position [35, 0]
click at [388, 264] on div "MLC Publisher Number" at bounding box center [388, 264] width 166 height 35
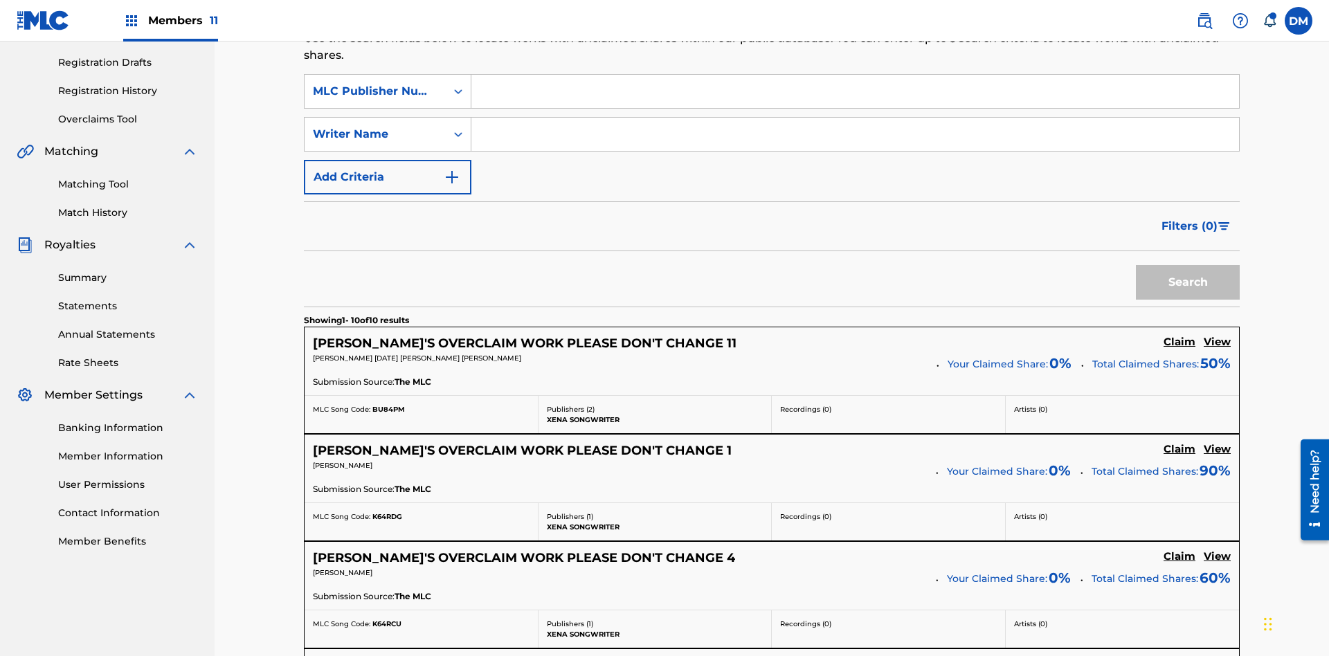
click at [855, 100] on input "Search Form" at bounding box center [855, 91] width 768 height 33
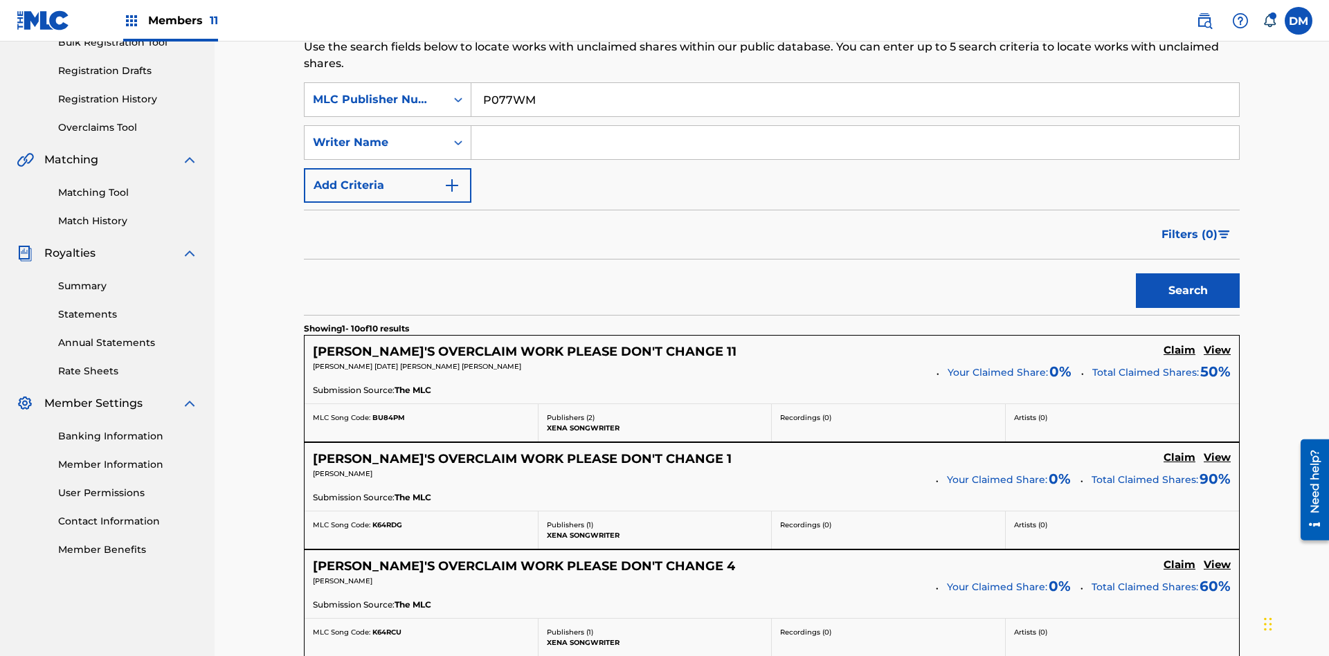
type input "P077WM"
click at [1188, 273] on button "Search" at bounding box center [1188, 290] width 104 height 35
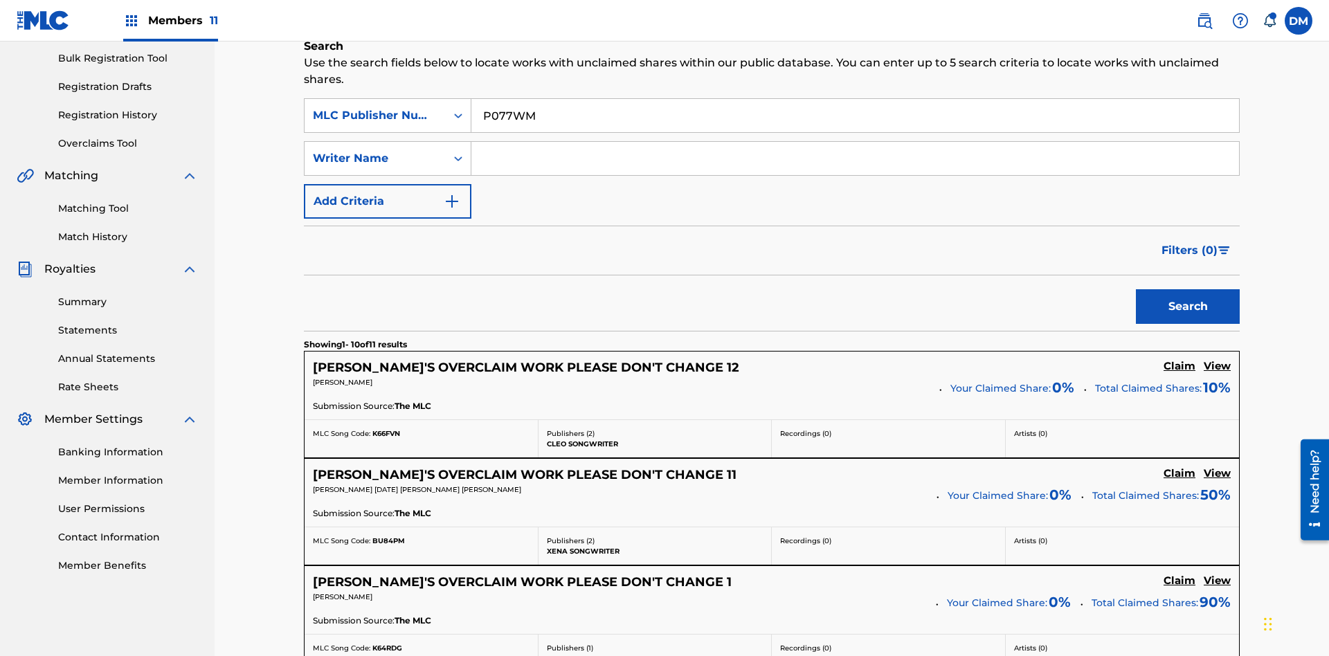
scroll to position [470, 0]
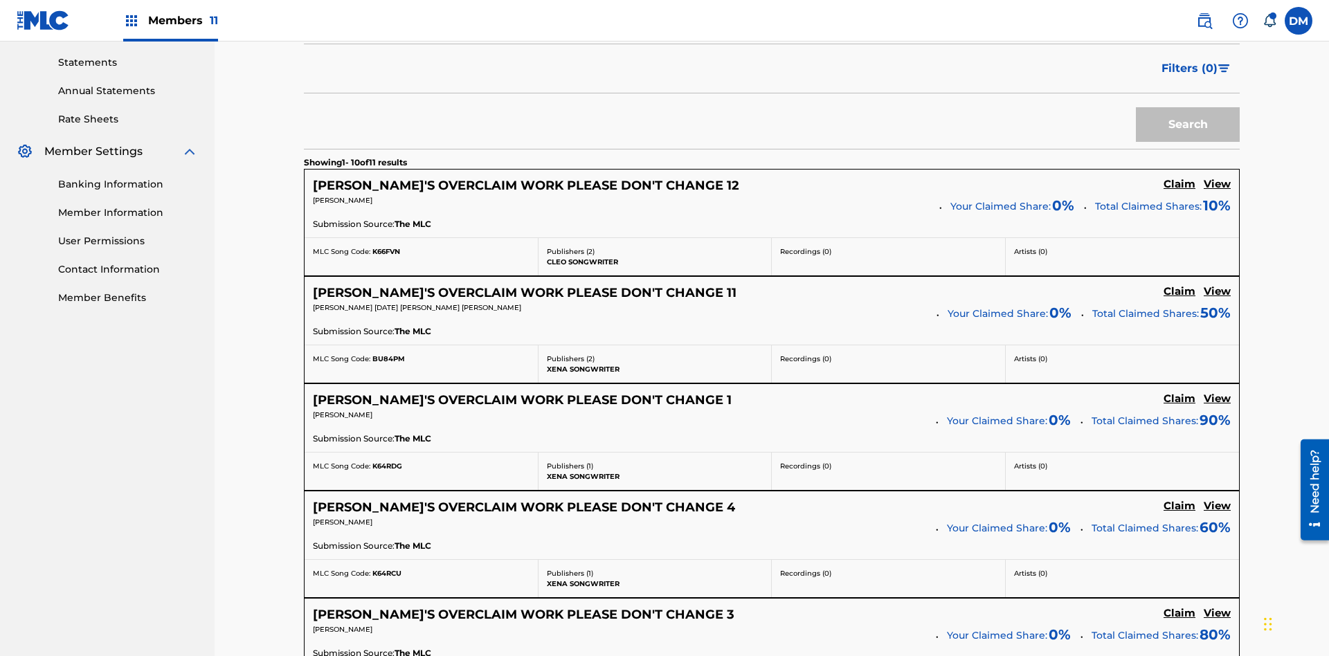
click at [388, 37] on button "Add Criteria" at bounding box center [388, 19] width 168 height 35
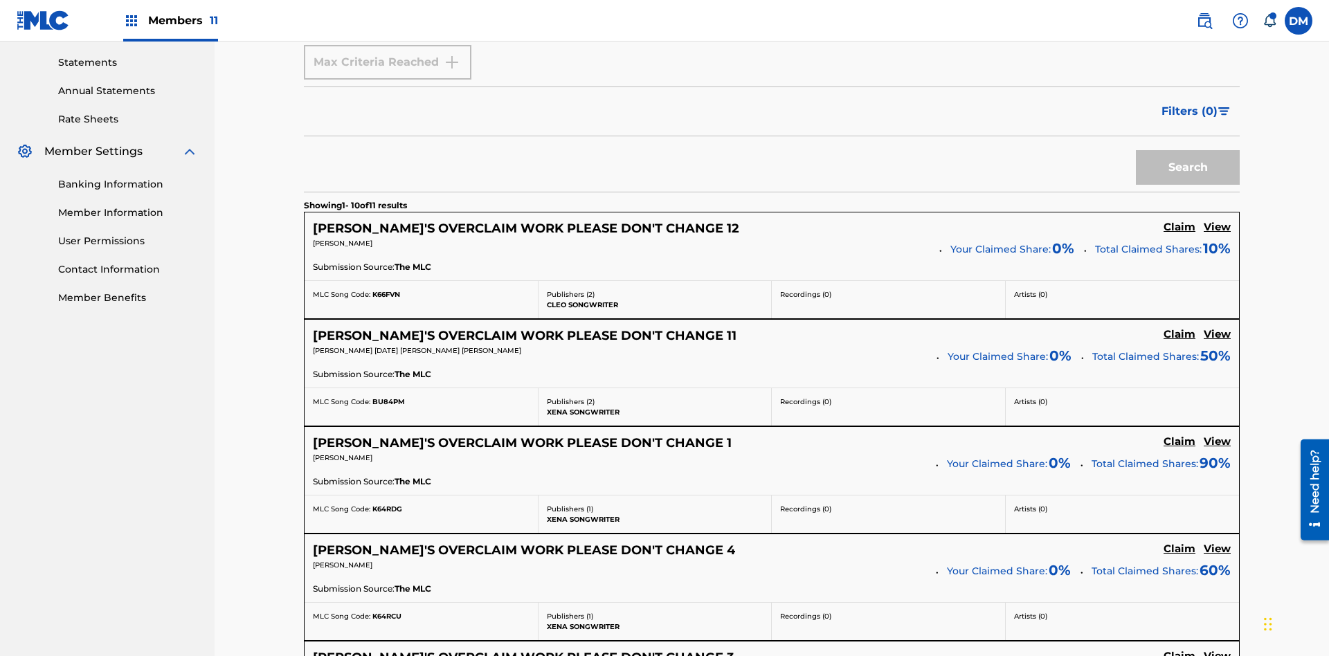
type input "Xena Songwriter"
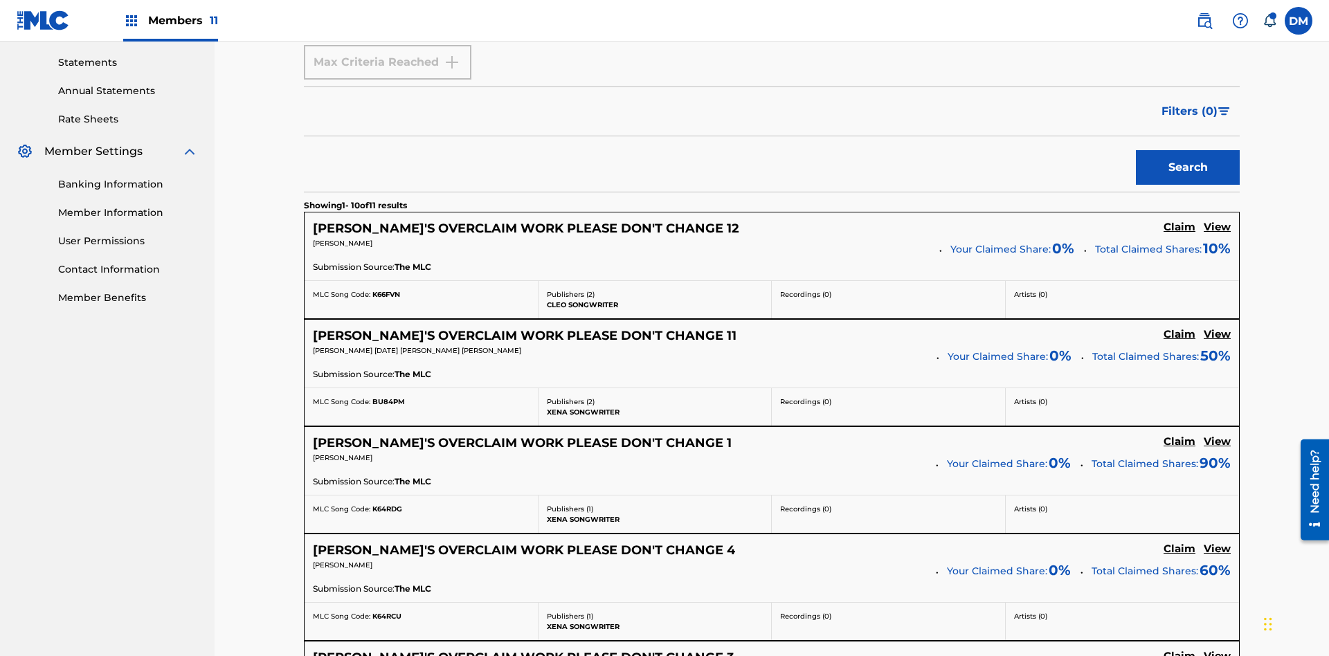
type input "99184874065"
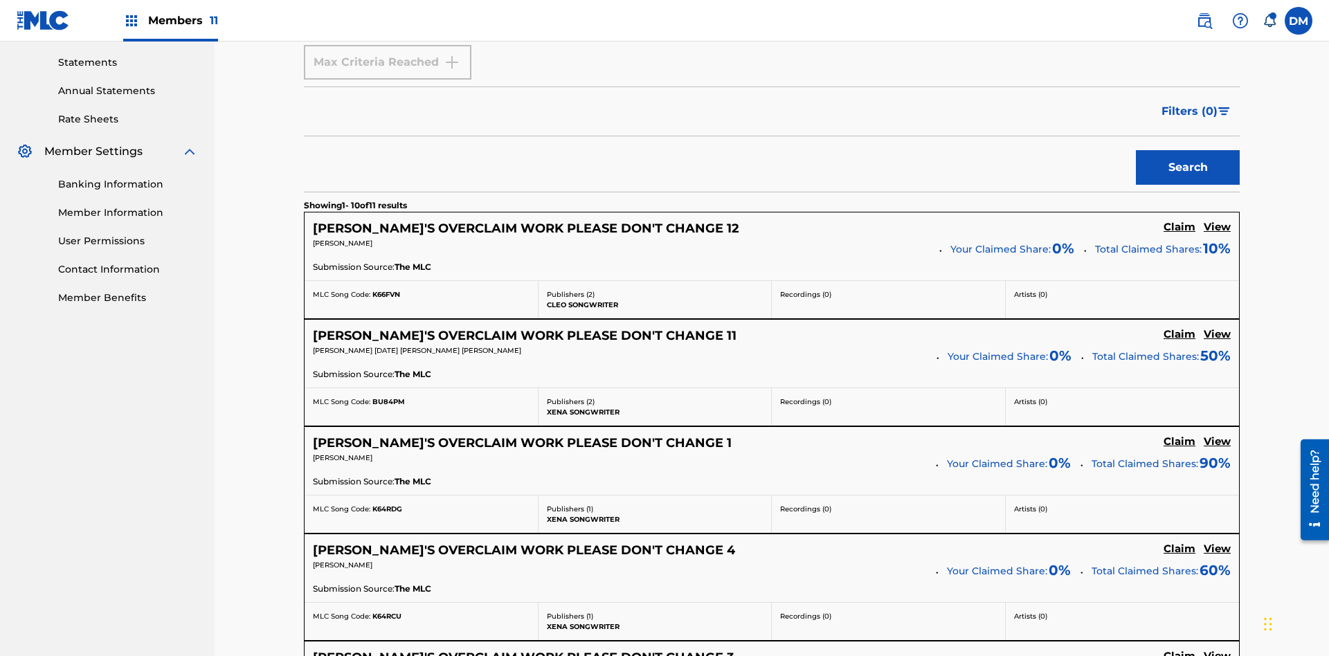
click at [842, 36] on input "Search Form" at bounding box center [842, 19] width 742 height 33
type input "RB0ZQR"
click at [1188, 150] on button "Search" at bounding box center [1188, 167] width 104 height 35
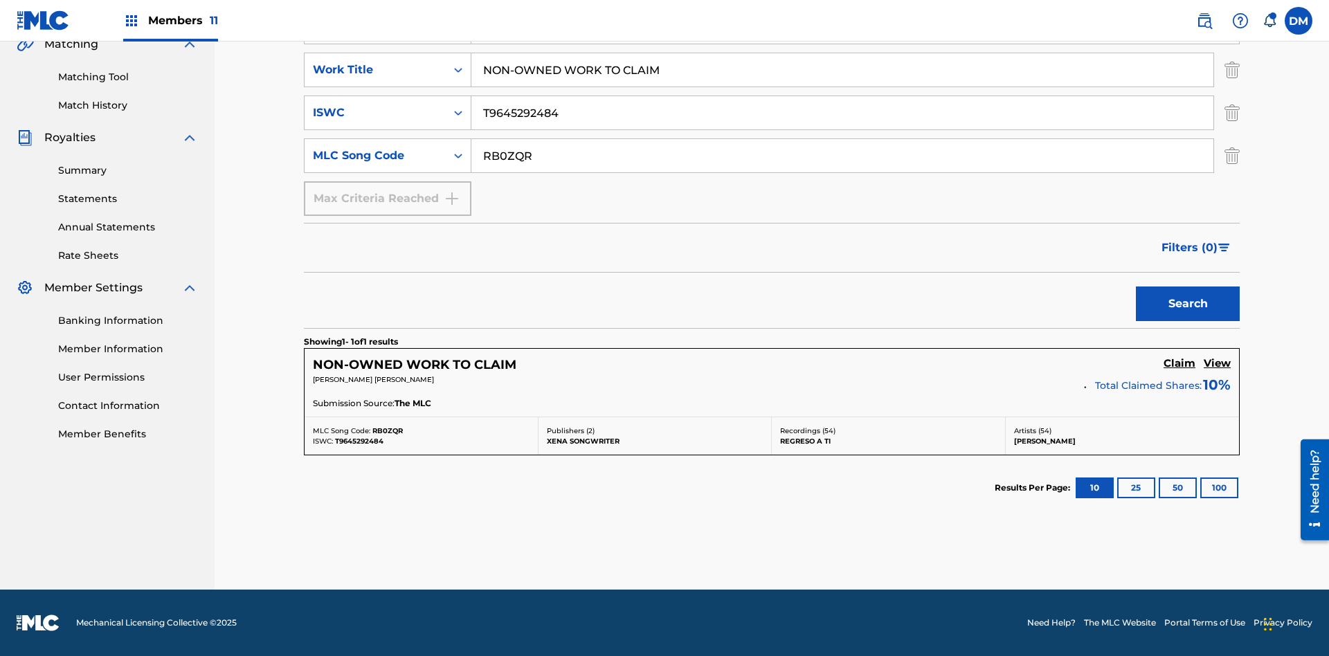
click at [1232, 87] on img "Search Form" at bounding box center [1232, 70] width 15 height 35
click at [1232, 113] on img "Search Form" at bounding box center [1232, 113] width 15 height 35
click at [842, 156] on input "RB0ZQR" at bounding box center [842, 155] width 742 height 33
click at [855, 44] on input "99184874065" at bounding box center [855, 26] width 768 height 33
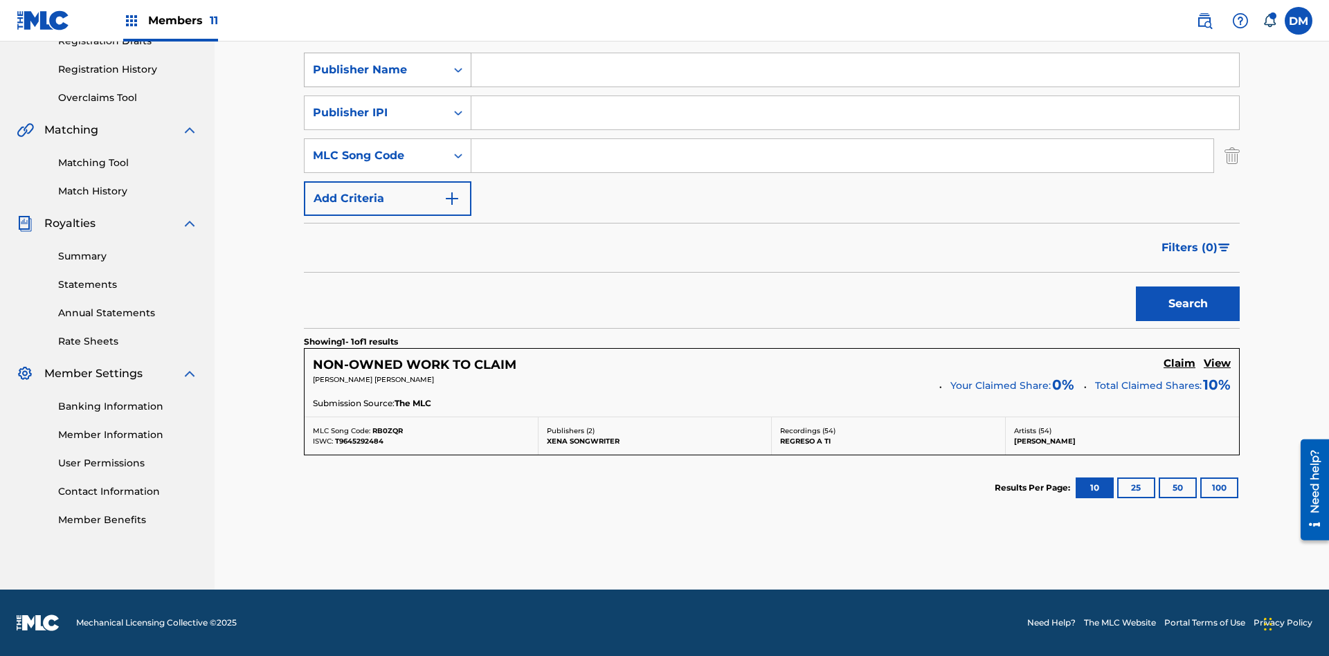
click at [375, 78] on div "Publisher Name" at bounding box center [375, 70] width 125 height 17
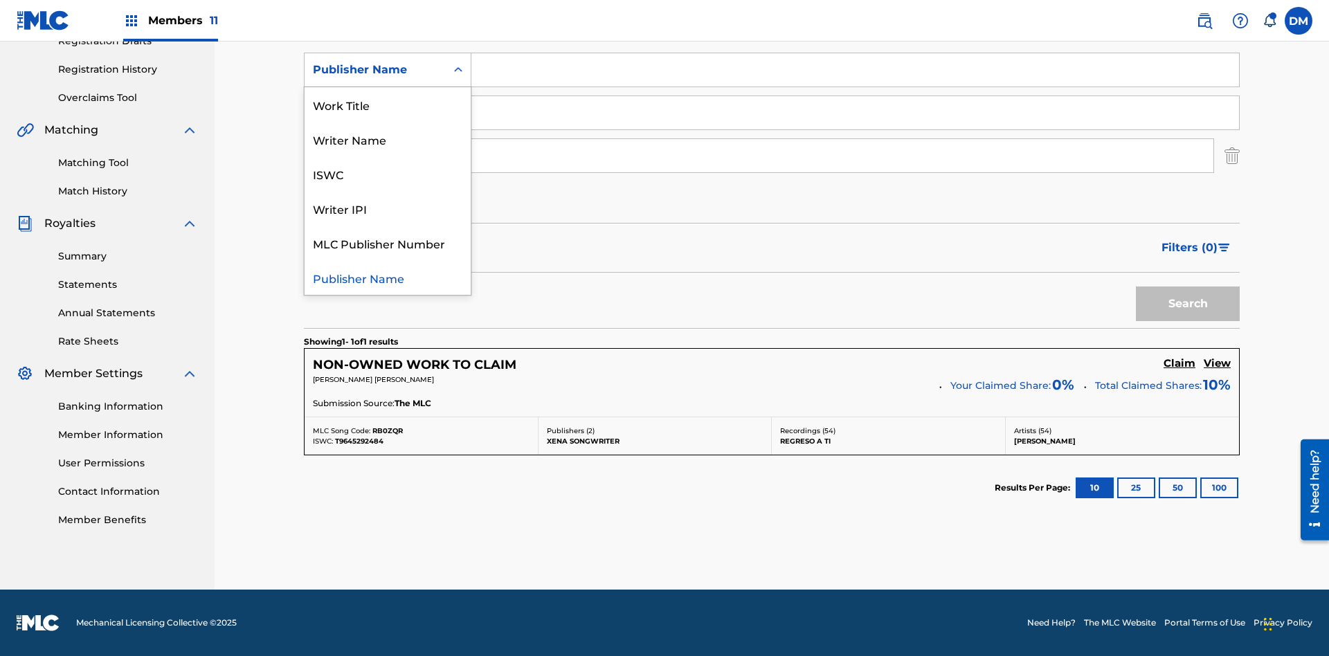
click at [388, 226] on div "Writer IPI" at bounding box center [388, 208] width 166 height 35
click at [375, 113] on div "Publisher IPI" at bounding box center [375, 113] width 125 height 17
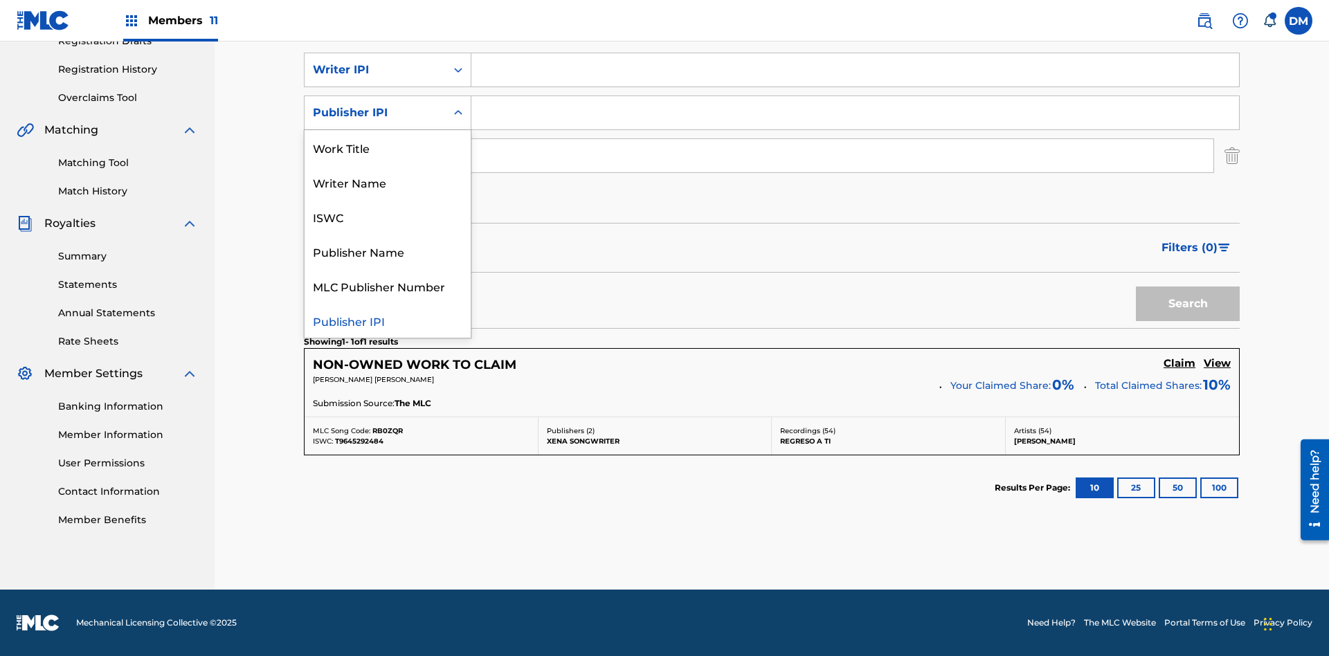
click at [388, 286] on div "MLC Publisher Number" at bounding box center [388, 286] width 166 height 35
